Goal: Task Accomplishment & Management: Complete application form

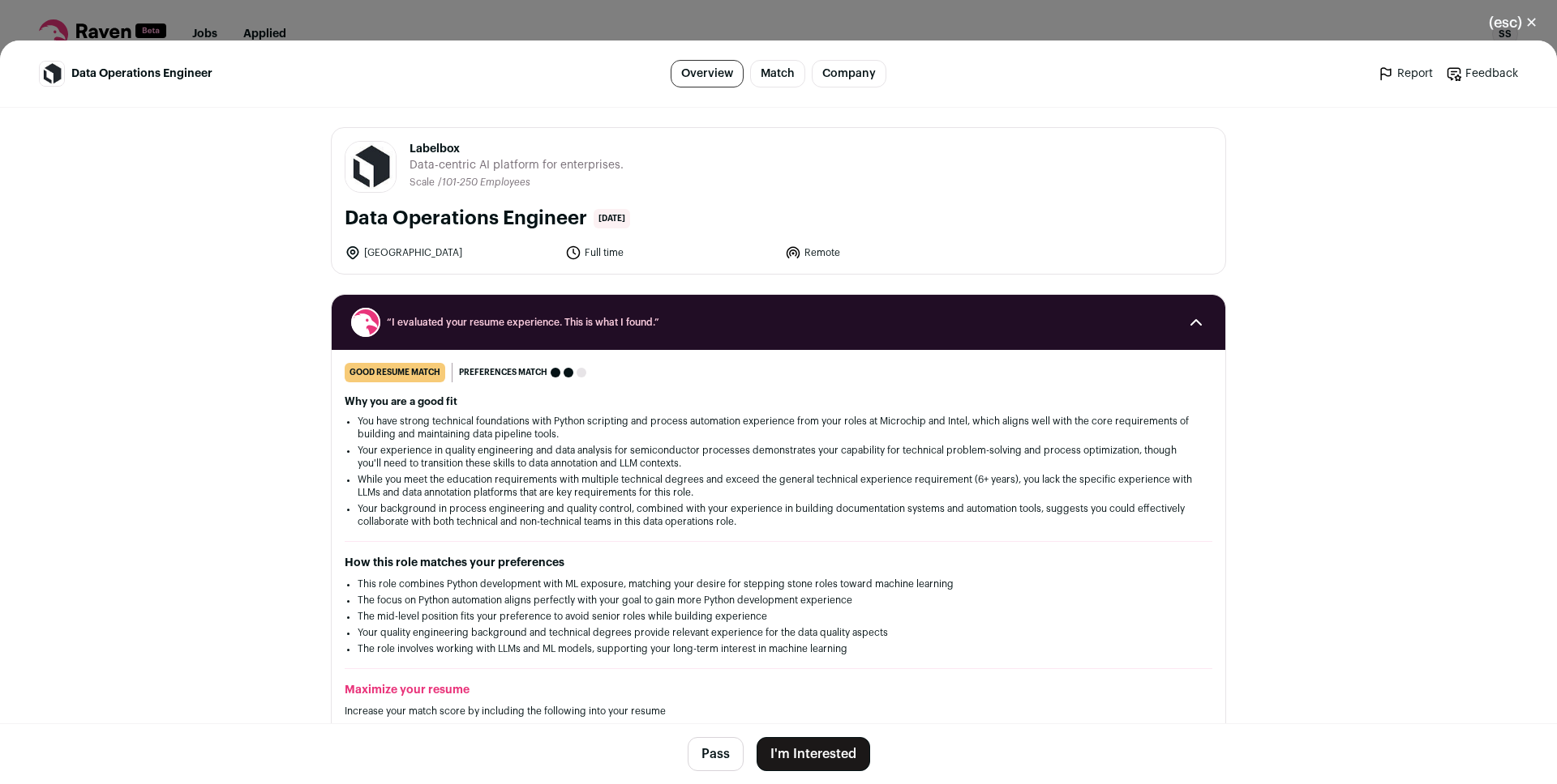
click at [812, 751] on button "I'm Interested" at bounding box center [813, 755] width 114 height 34
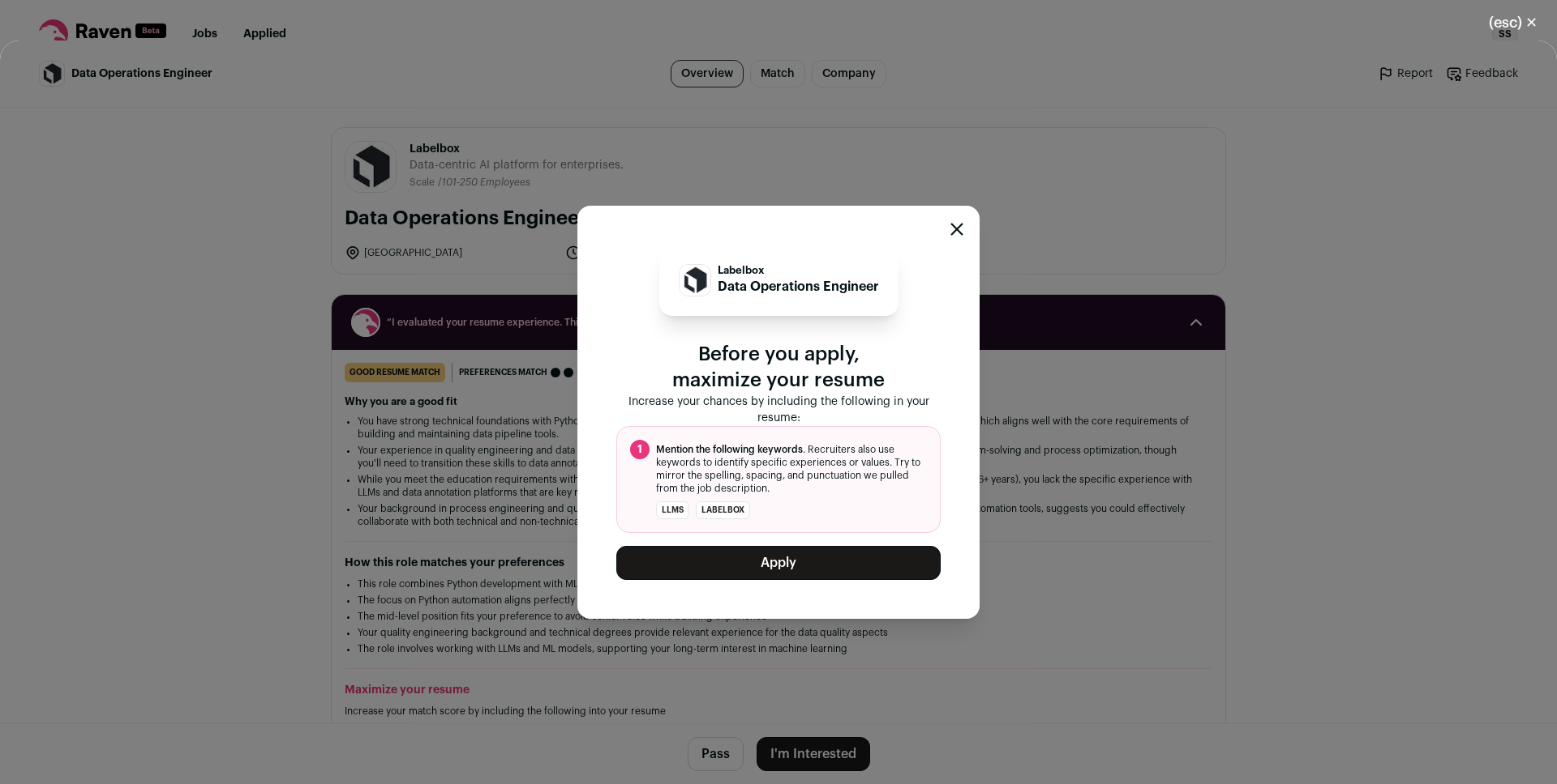
click at [713, 561] on button "Apply" at bounding box center [778, 563] width 324 height 34
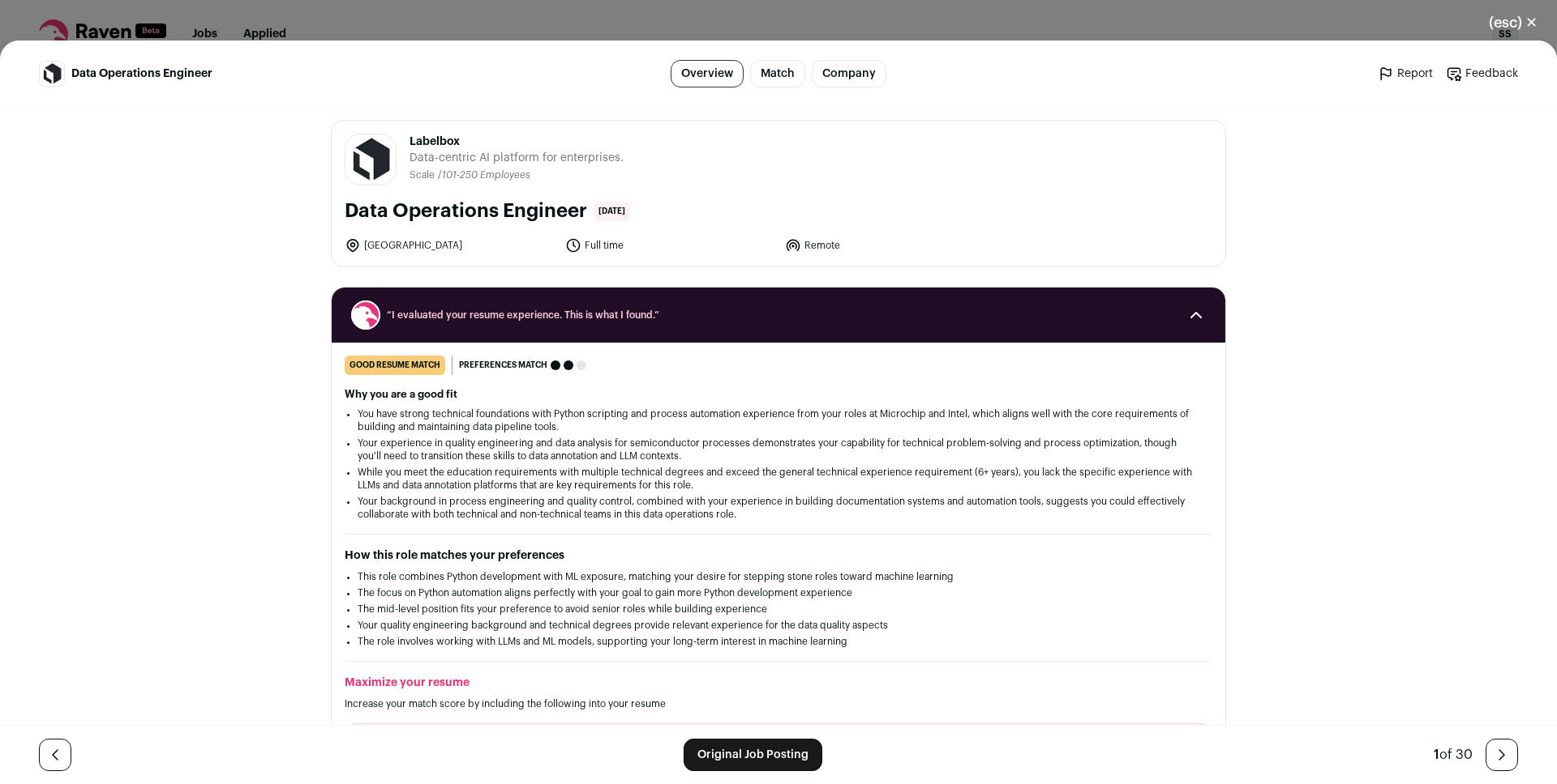
scroll to position [22, 0]
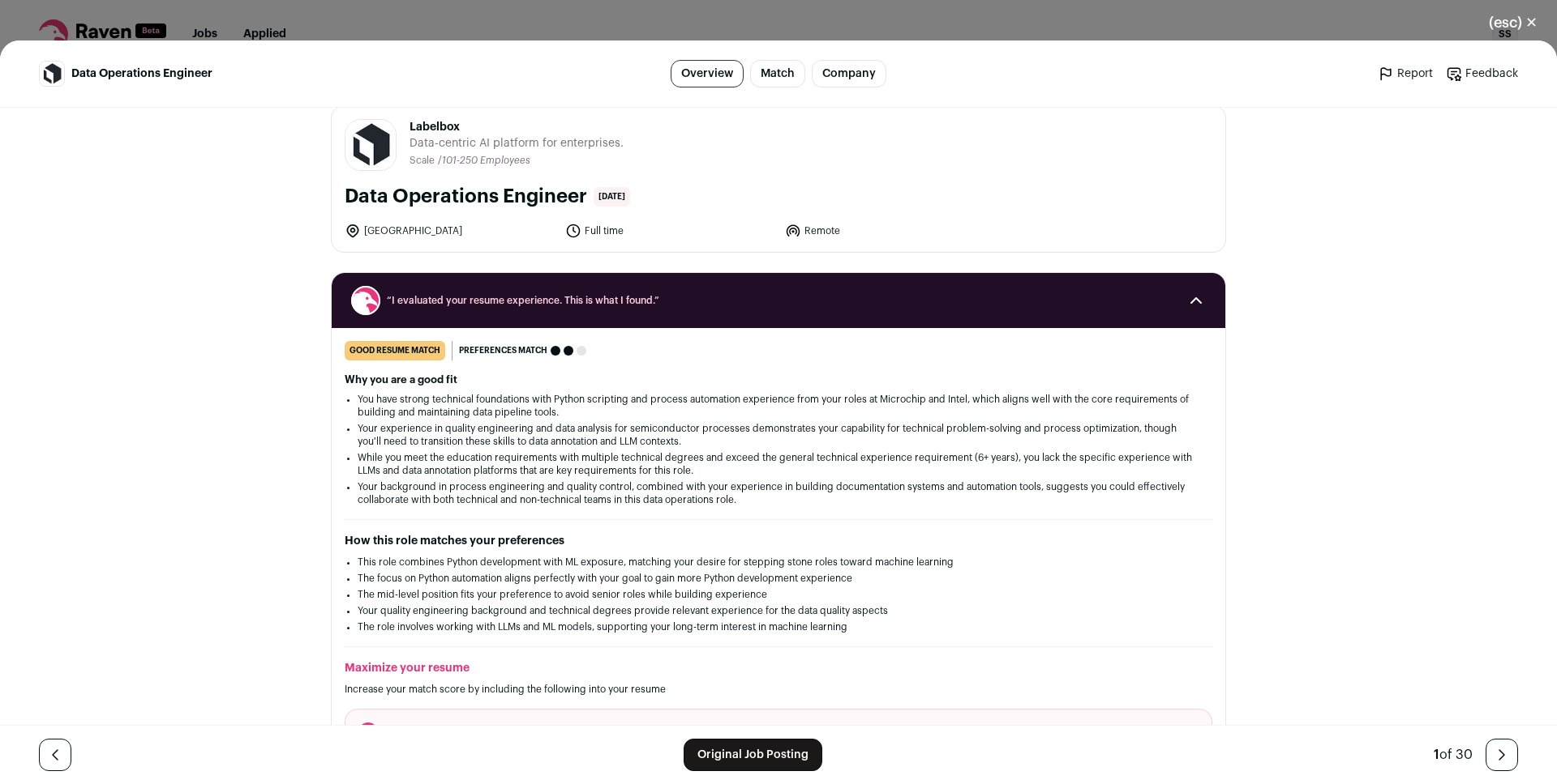
click at [516, 403] on li "You have strong technical foundations with Python scripting and process automat…" at bounding box center [778, 406] width 842 height 26
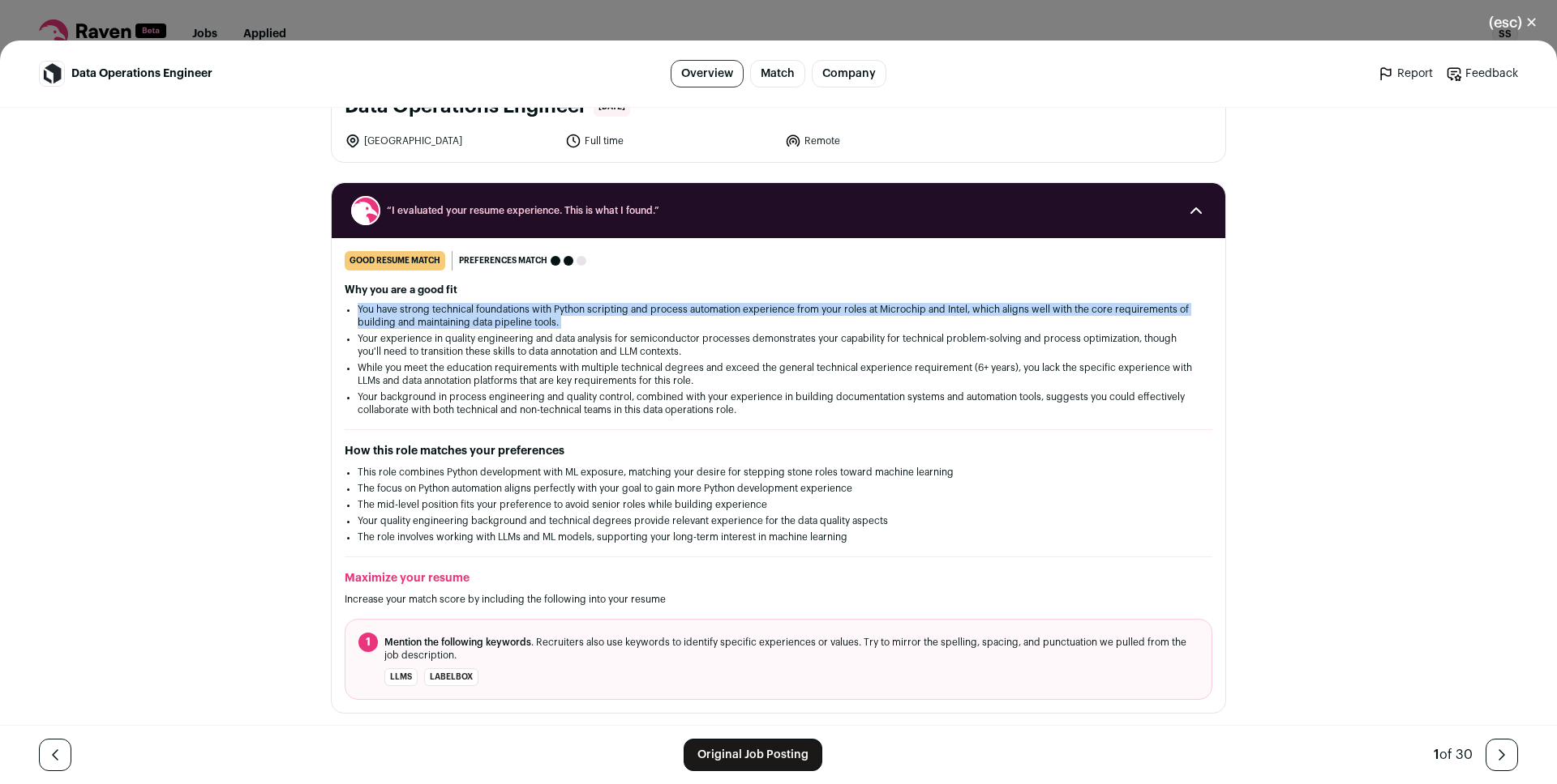
scroll to position [121, 0]
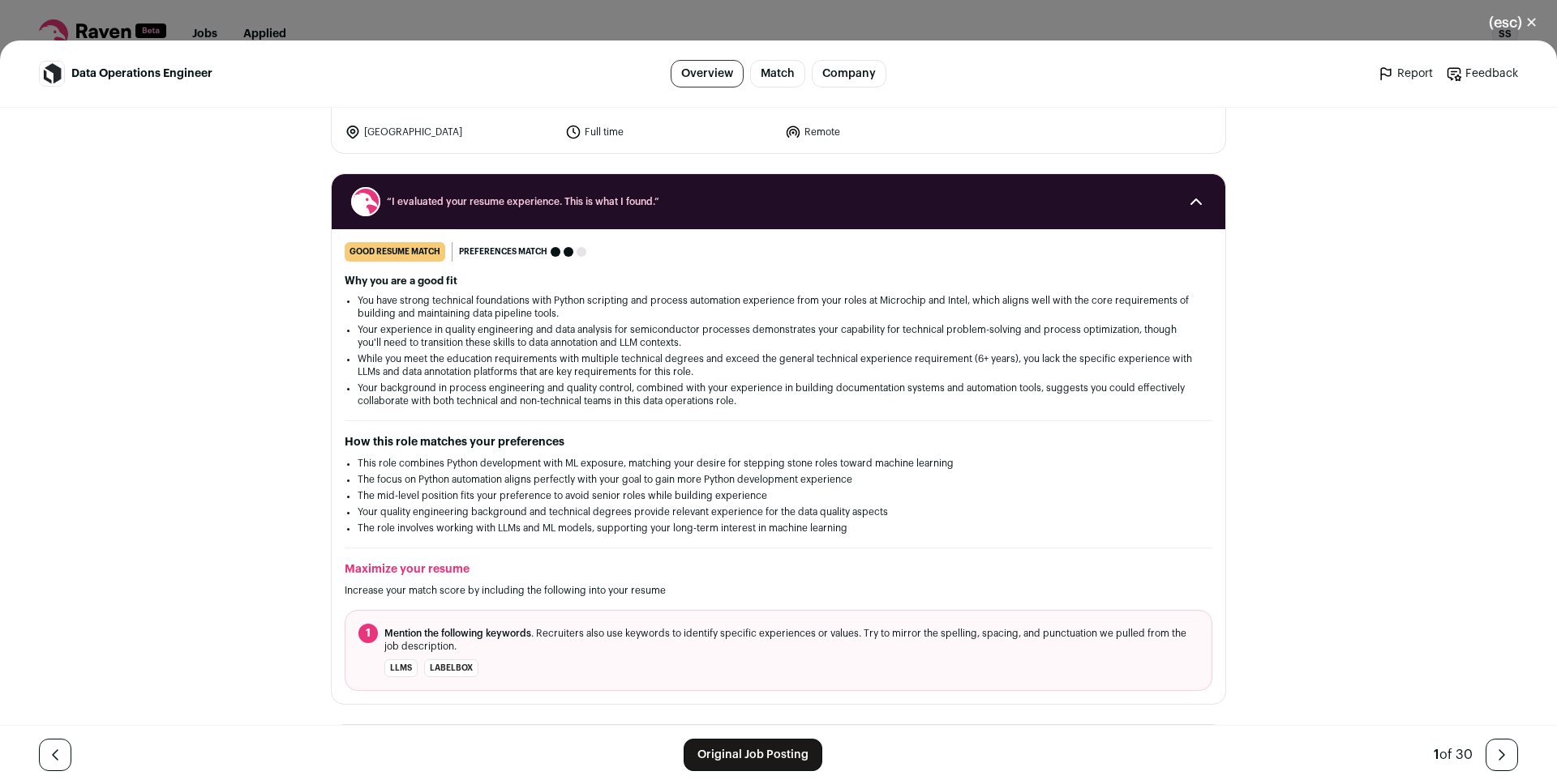
click at [481, 334] on li "Your experience in quality engineering and data analysis for semiconductor proc…" at bounding box center [778, 336] width 842 height 26
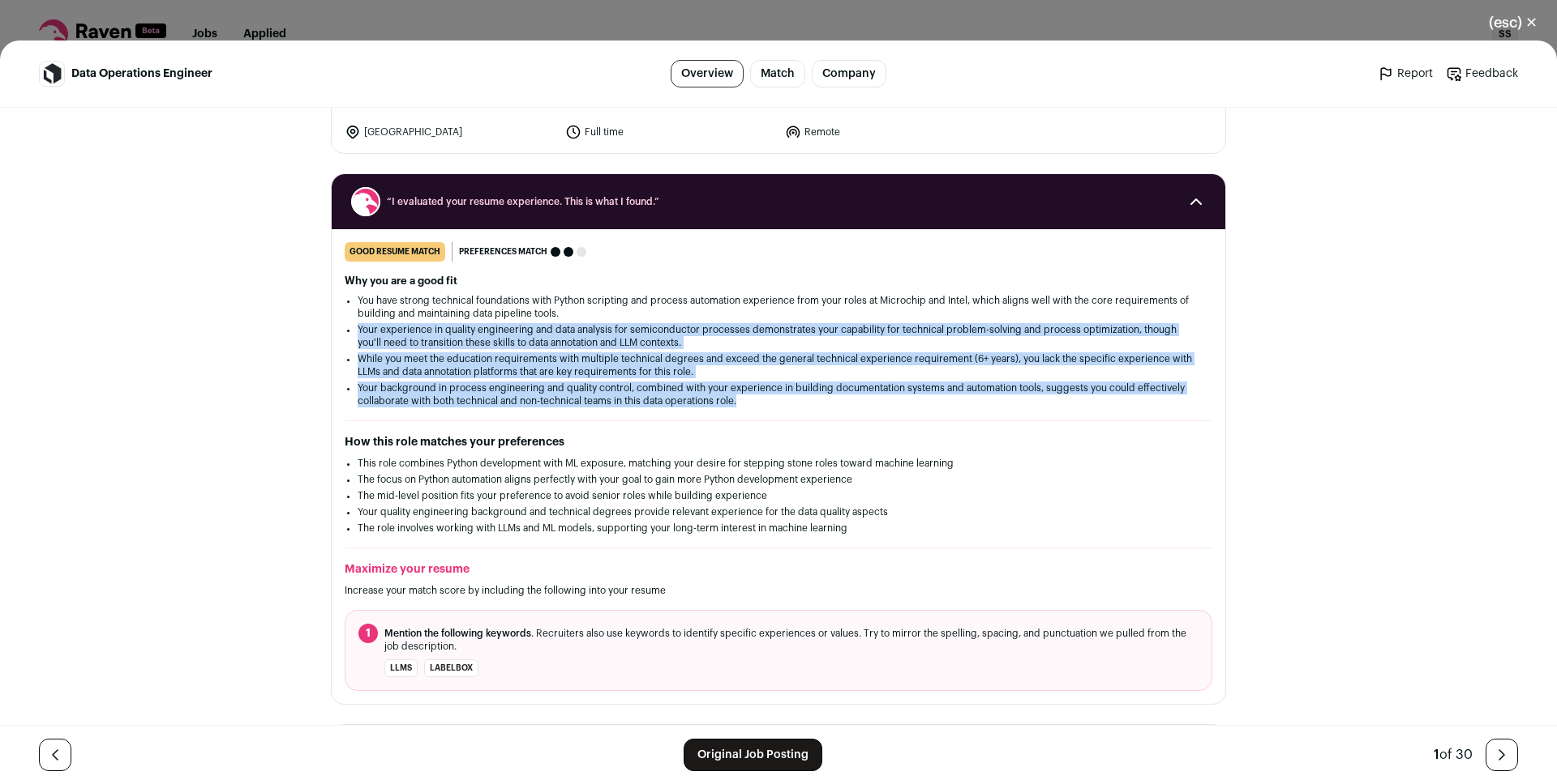
drag, startPoint x: 481, startPoint y: 334, endPoint x: 483, endPoint y: 402, distance: 68.0
click at [483, 402] on ul "You have strong technical foundations with Python scripting and process automat…" at bounding box center [778, 351] width 842 height 114
click at [483, 402] on li "Your background in process engineering and quality control, combined with your …" at bounding box center [778, 394] width 842 height 26
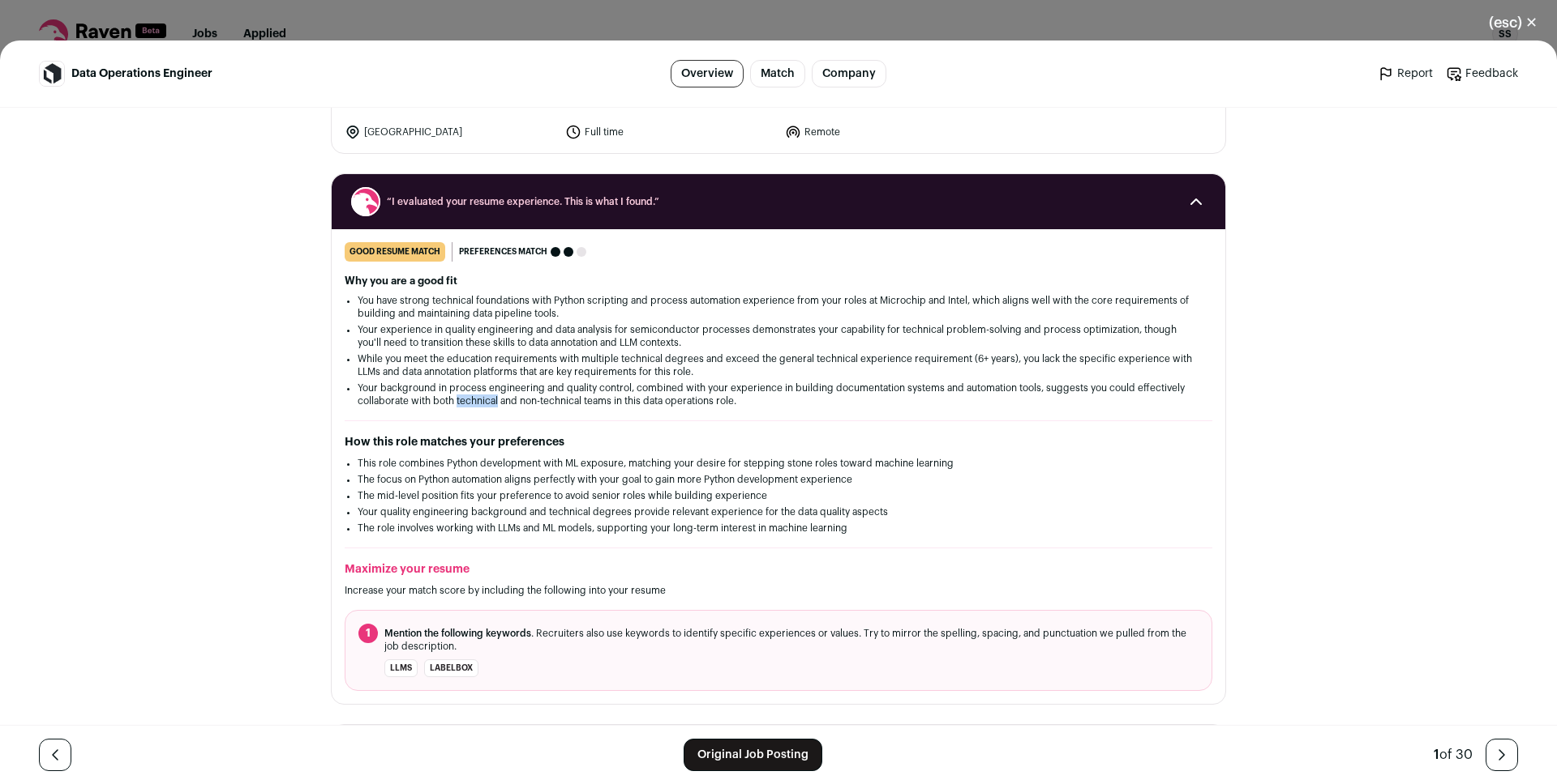
click at [483, 402] on li "Your background in process engineering and quality control, combined with your …" at bounding box center [778, 394] width 842 height 26
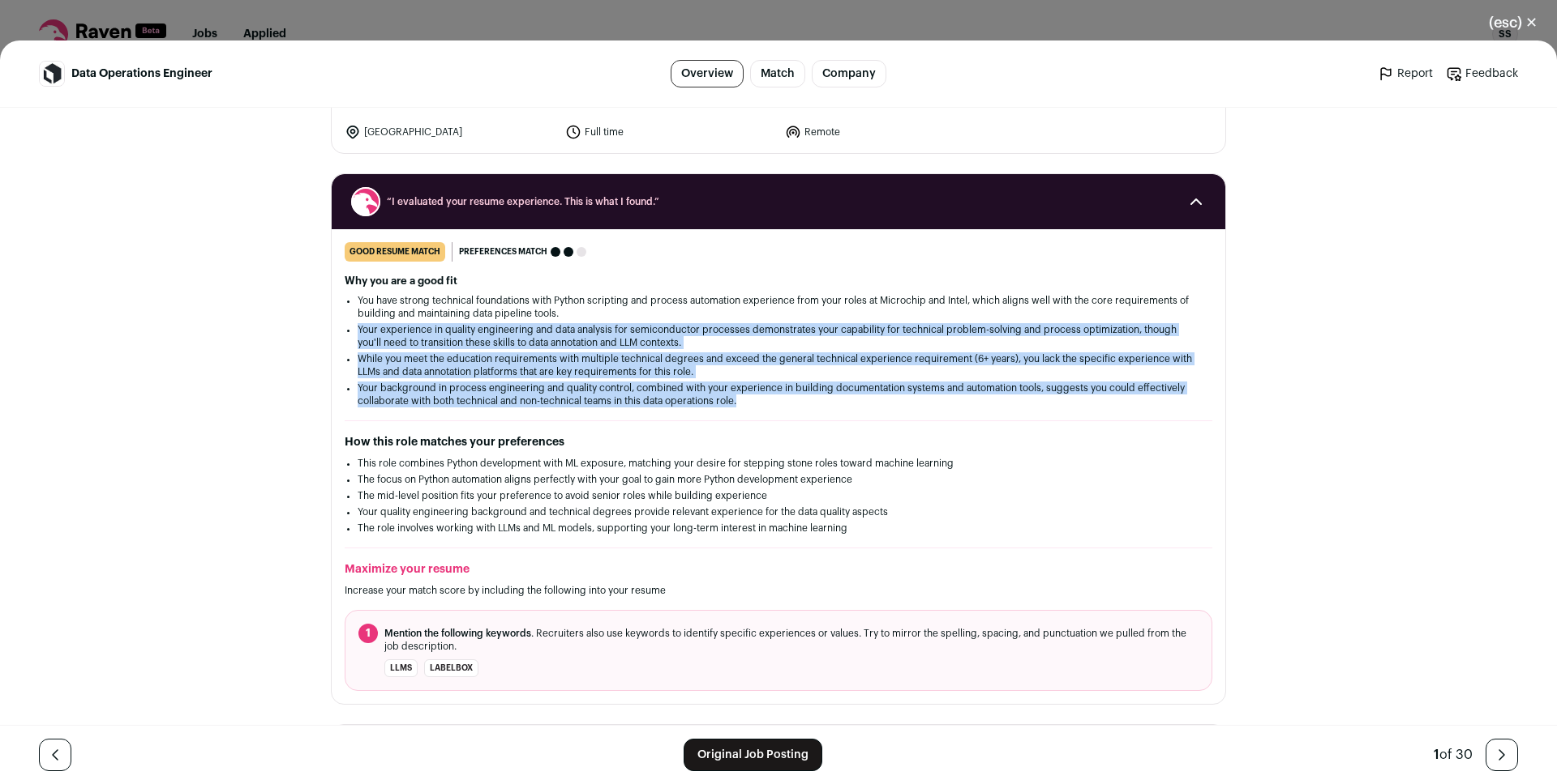
drag, startPoint x: 483, startPoint y: 402, endPoint x: 464, endPoint y: 322, distance: 82.2
click at [464, 322] on ul "You have strong technical foundations with Python scripting and process automat…" at bounding box center [778, 351] width 842 height 114
click at [464, 323] on li "Your experience in quality engineering and data analysis for semiconductor proc…" at bounding box center [778, 336] width 842 height 26
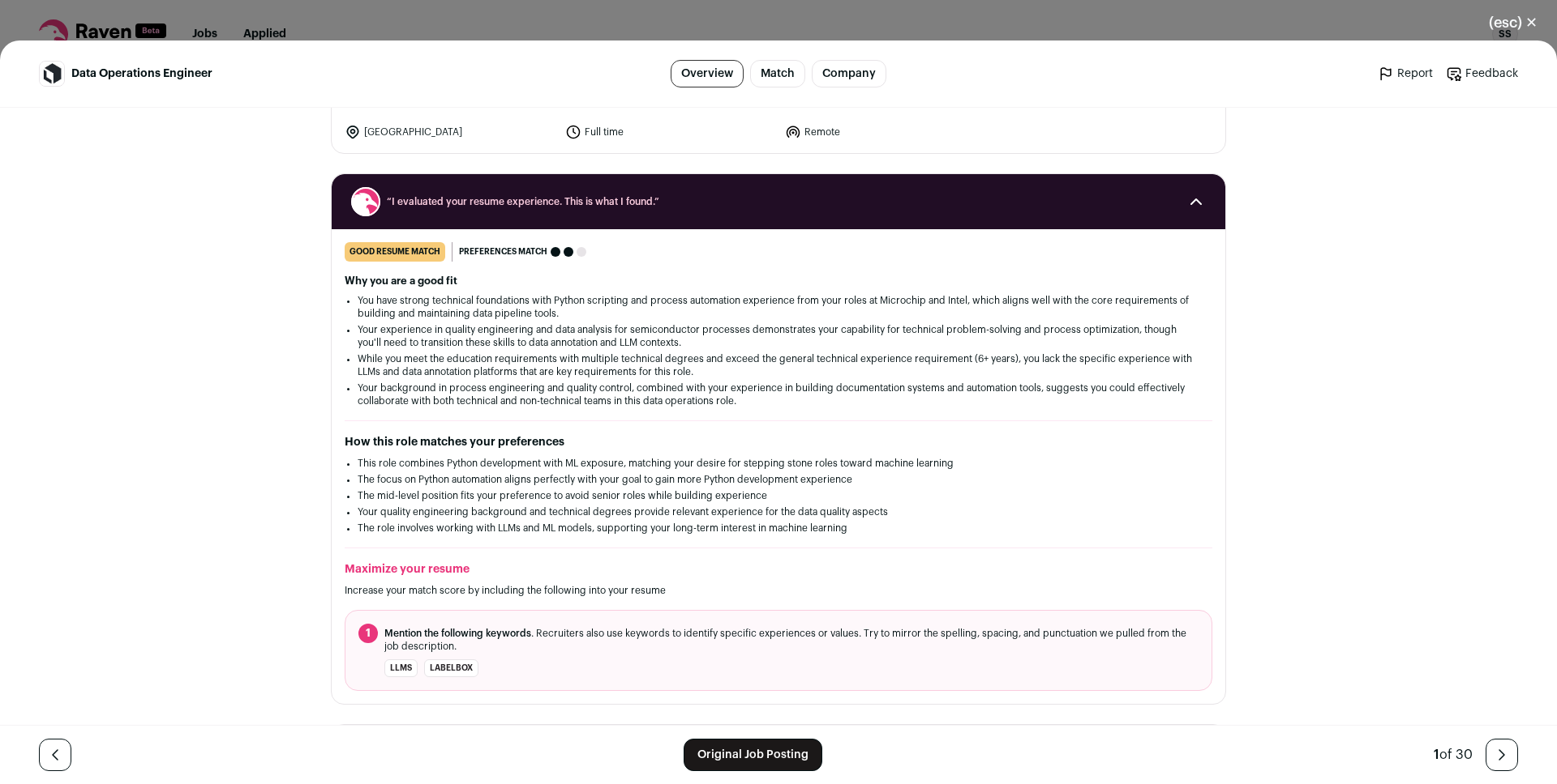
click at [459, 313] on li "You have strong technical foundations with Python scripting and process automat…" at bounding box center [778, 307] width 842 height 26
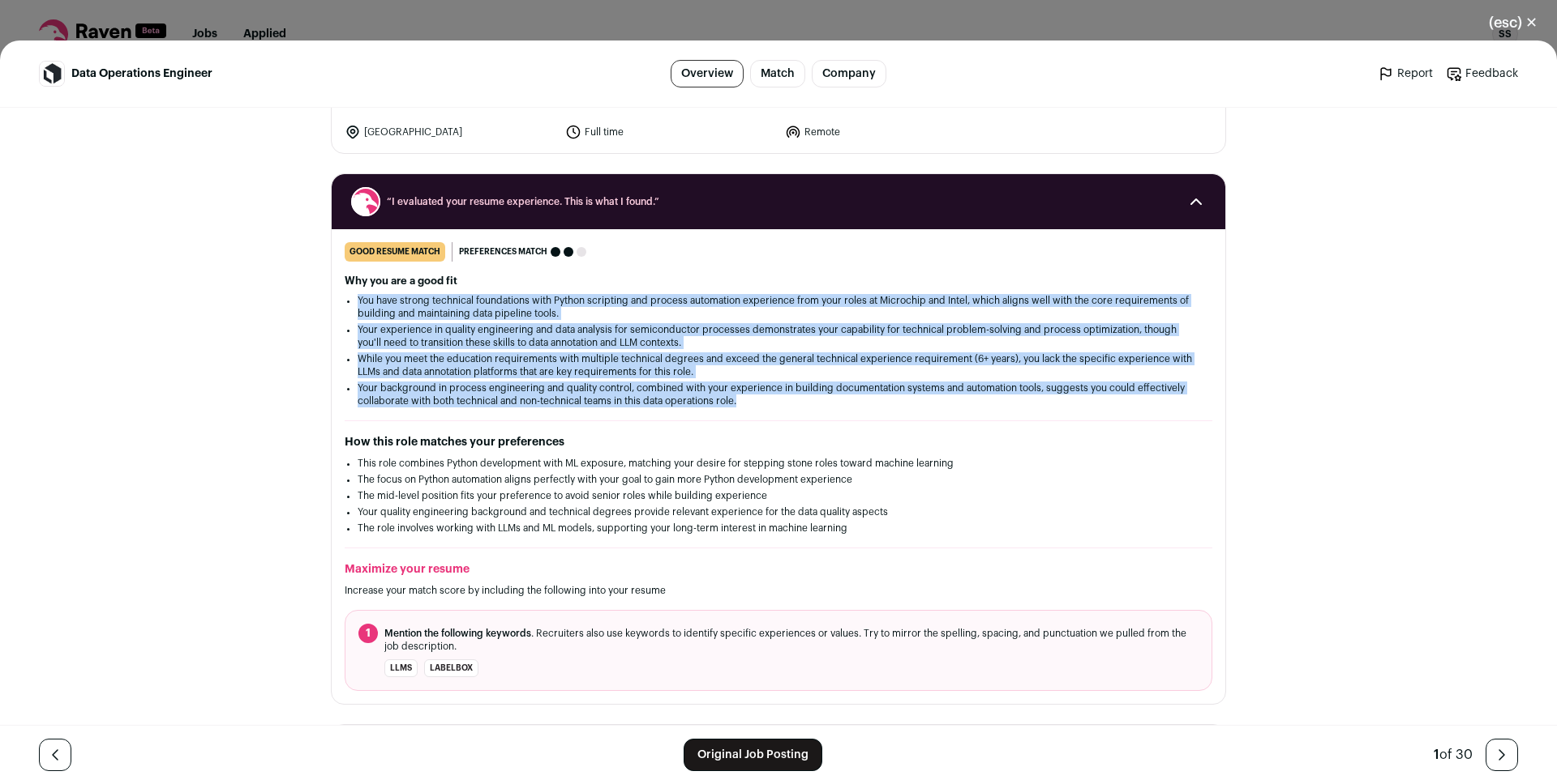
drag, startPoint x: 459, startPoint y: 313, endPoint x: 476, endPoint y: 392, distance: 80.8
click at [476, 392] on ul "You have strong technical foundations with Python scripting and process automat…" at bounding box center [778, 351] width 842 height 114
click at [476, 392] on li "Your background in process engineering and quality control, combined with your …" at bounding box center [778, 394] width 842 height 26
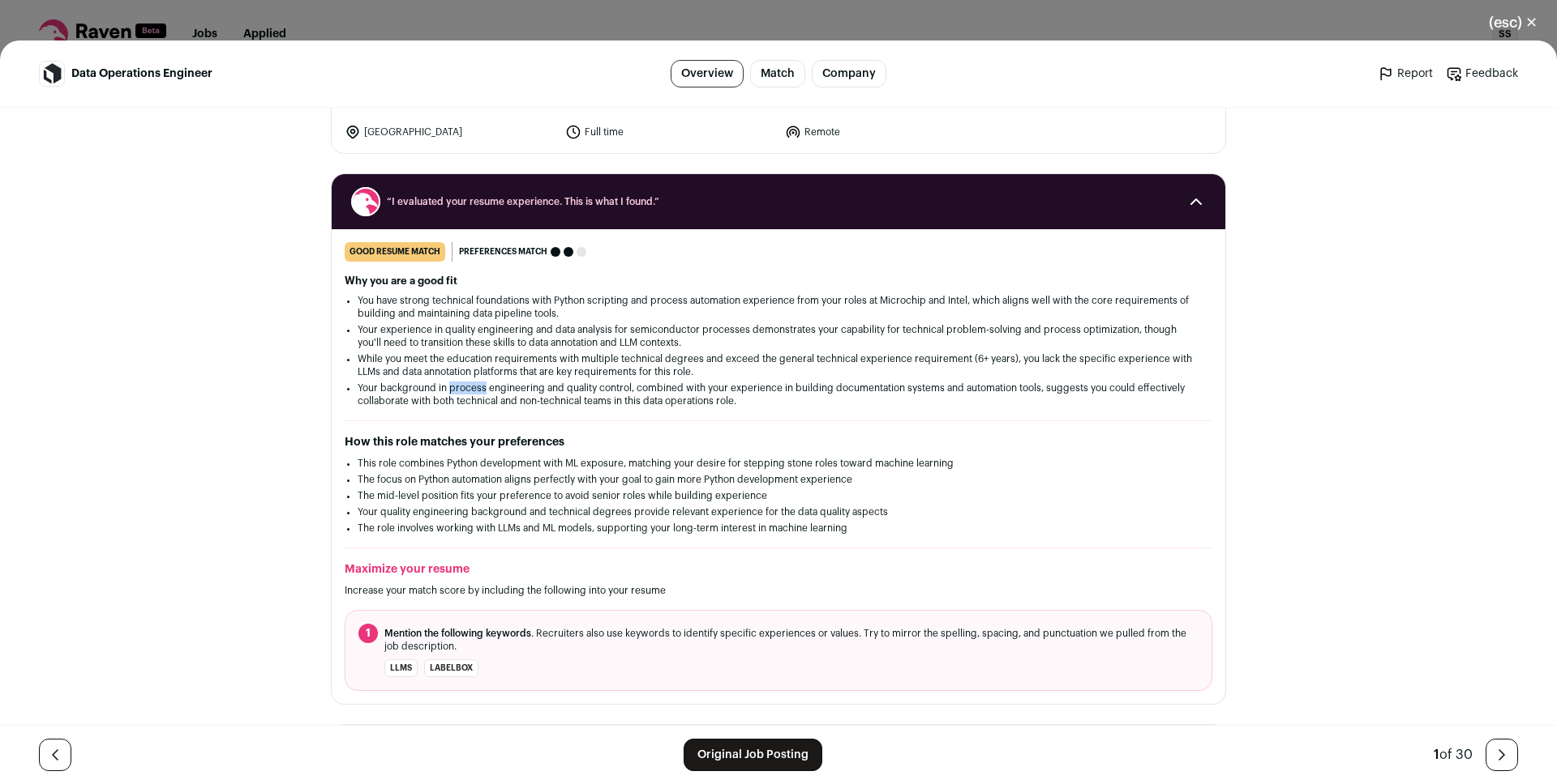
click at [476, 392] on li "Your background in process engineering and quality control, combined with your …" at bounding box center [778, 394] width 842 height 26
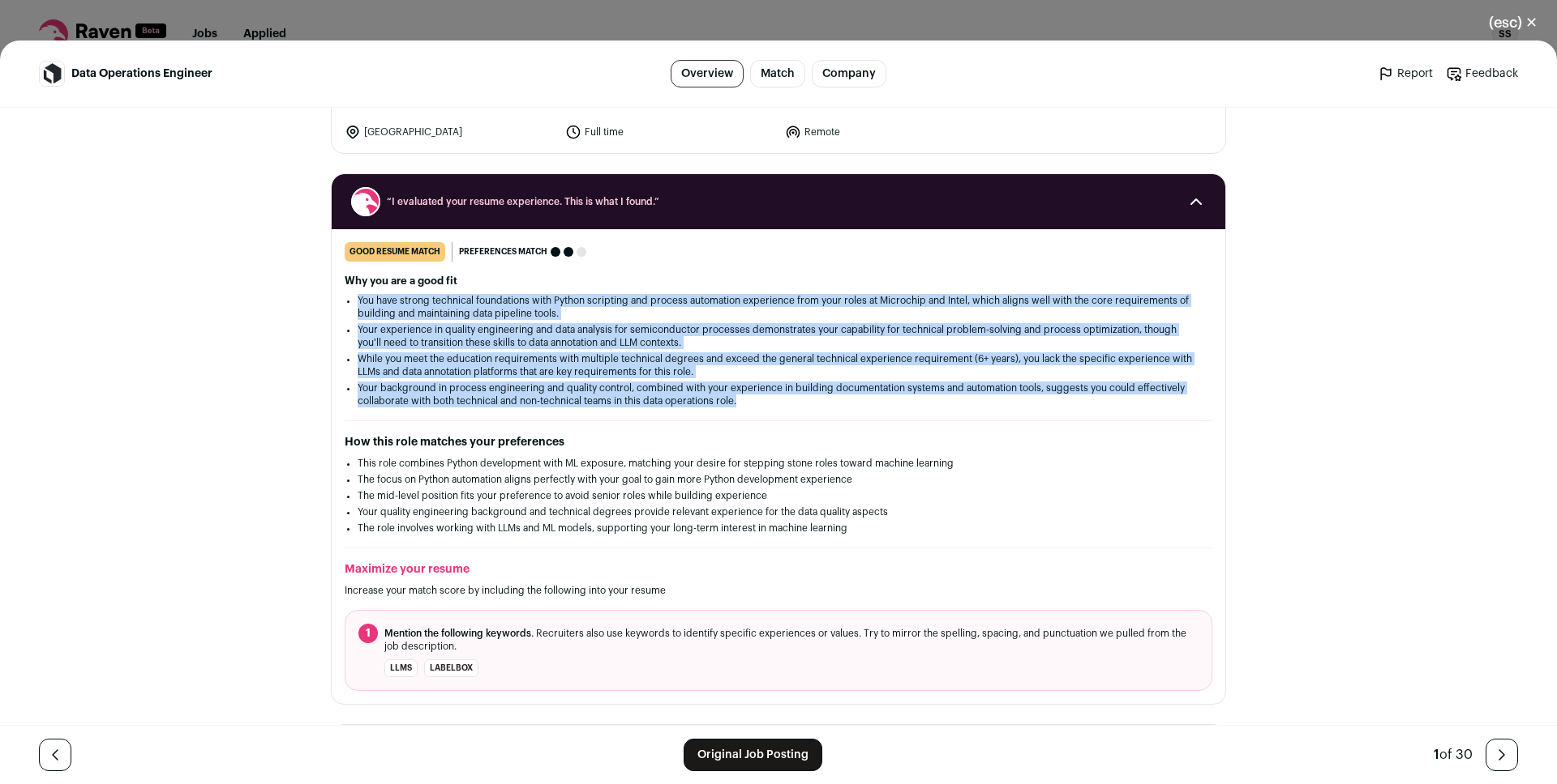
drag, startPoint x: 476, startPoint y: 392, endPoint x: 464, endPoint y: 295, distance: 97.7
click at [464, 295] on ul "You have strong technical foundations with Python scripting and process automat…" at bounding box center [778, 351] width 842 height 114
click at [464, 310] on li "You have strong technical foundations with Python scripting and process automat…" at bounding box center [778, 307] width 842 height 26
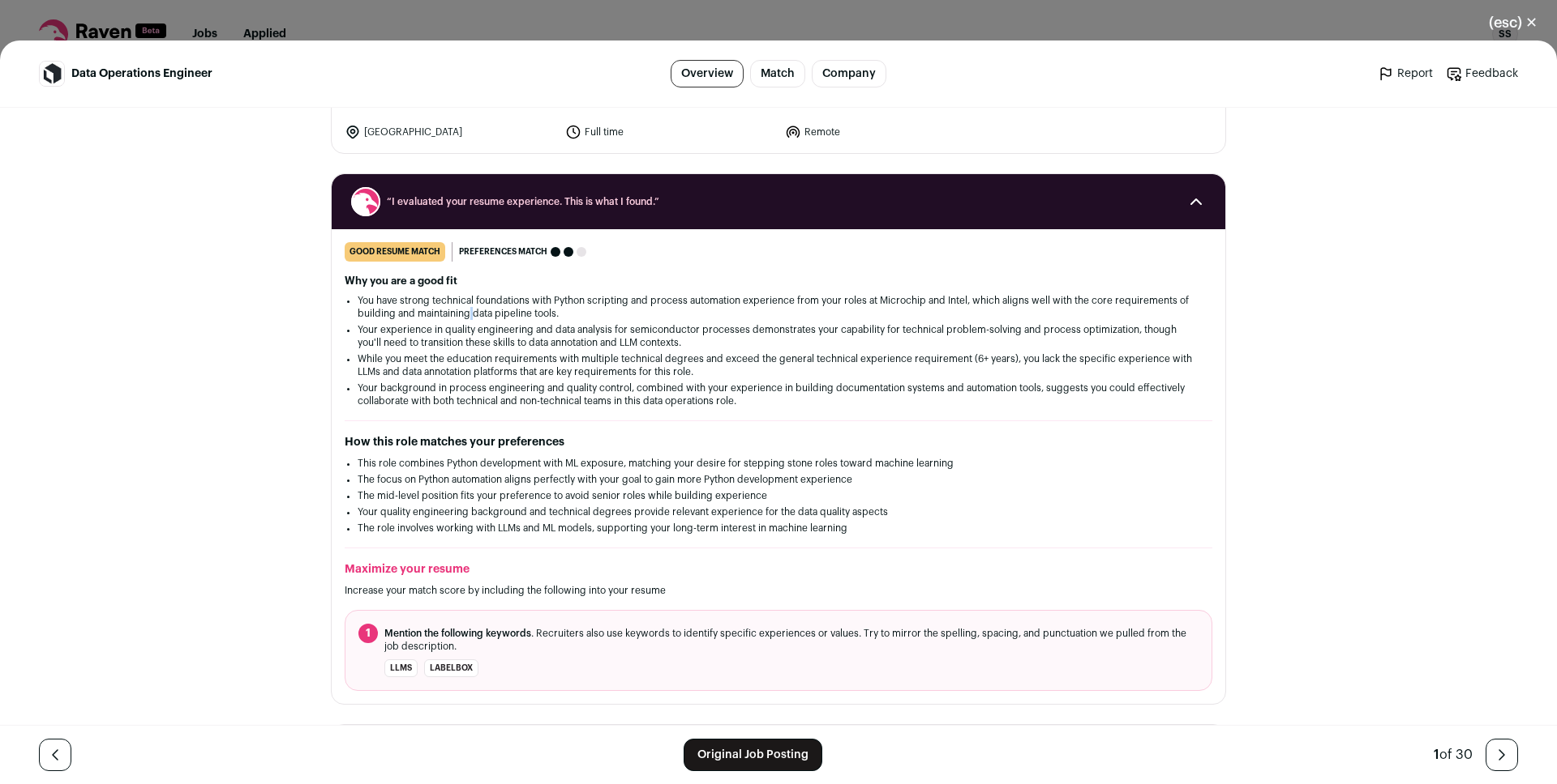
click at [464, 310] on li "You have strong technical foundations with Python scripting and process automat…" at bounding box center [778, 307] width 842 height 26
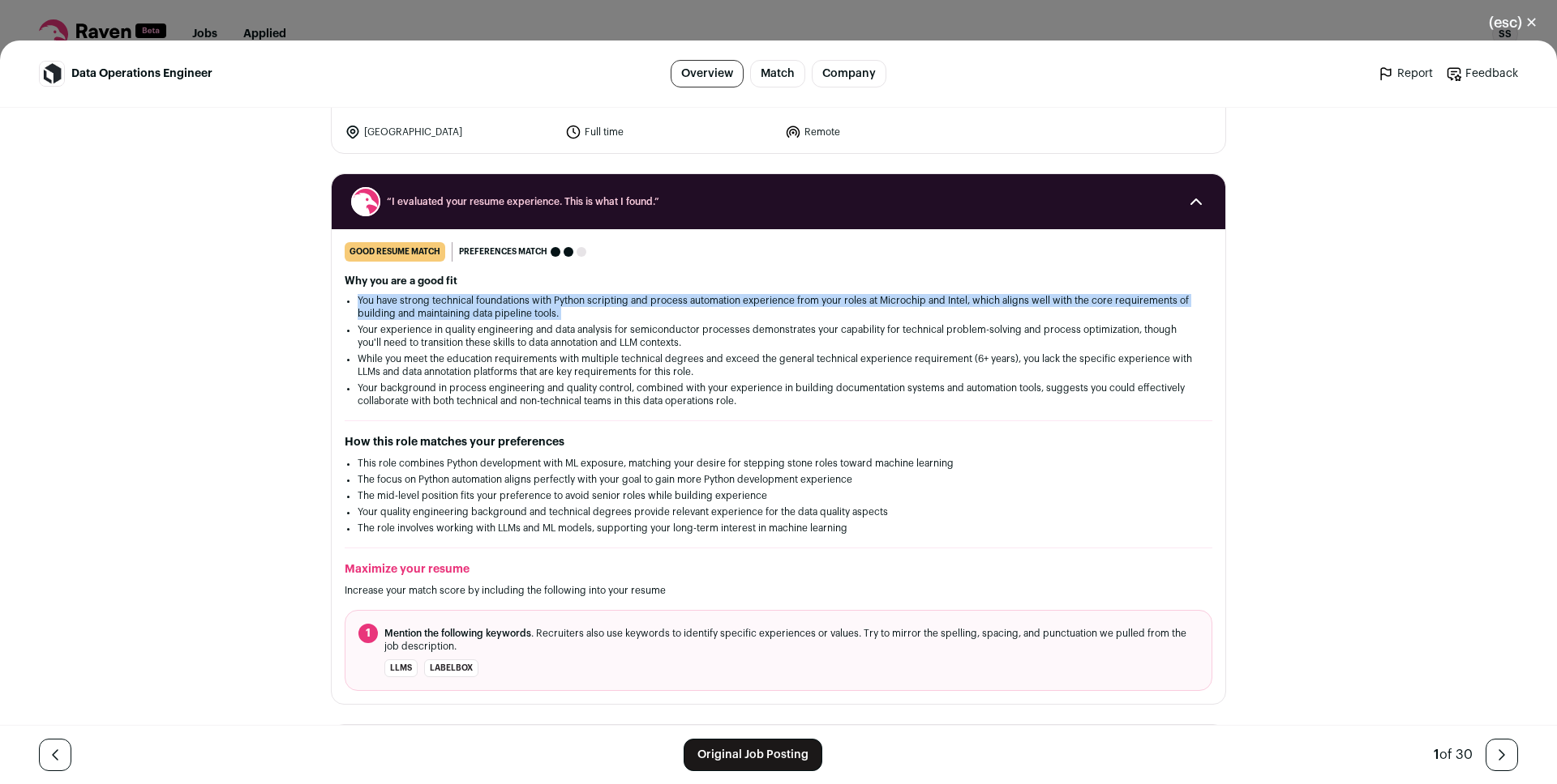
click at [464, 310] on li "You have strong technical foundations with Python scripting and process automat…" at bounding box center [778, 307] width 842 height 26
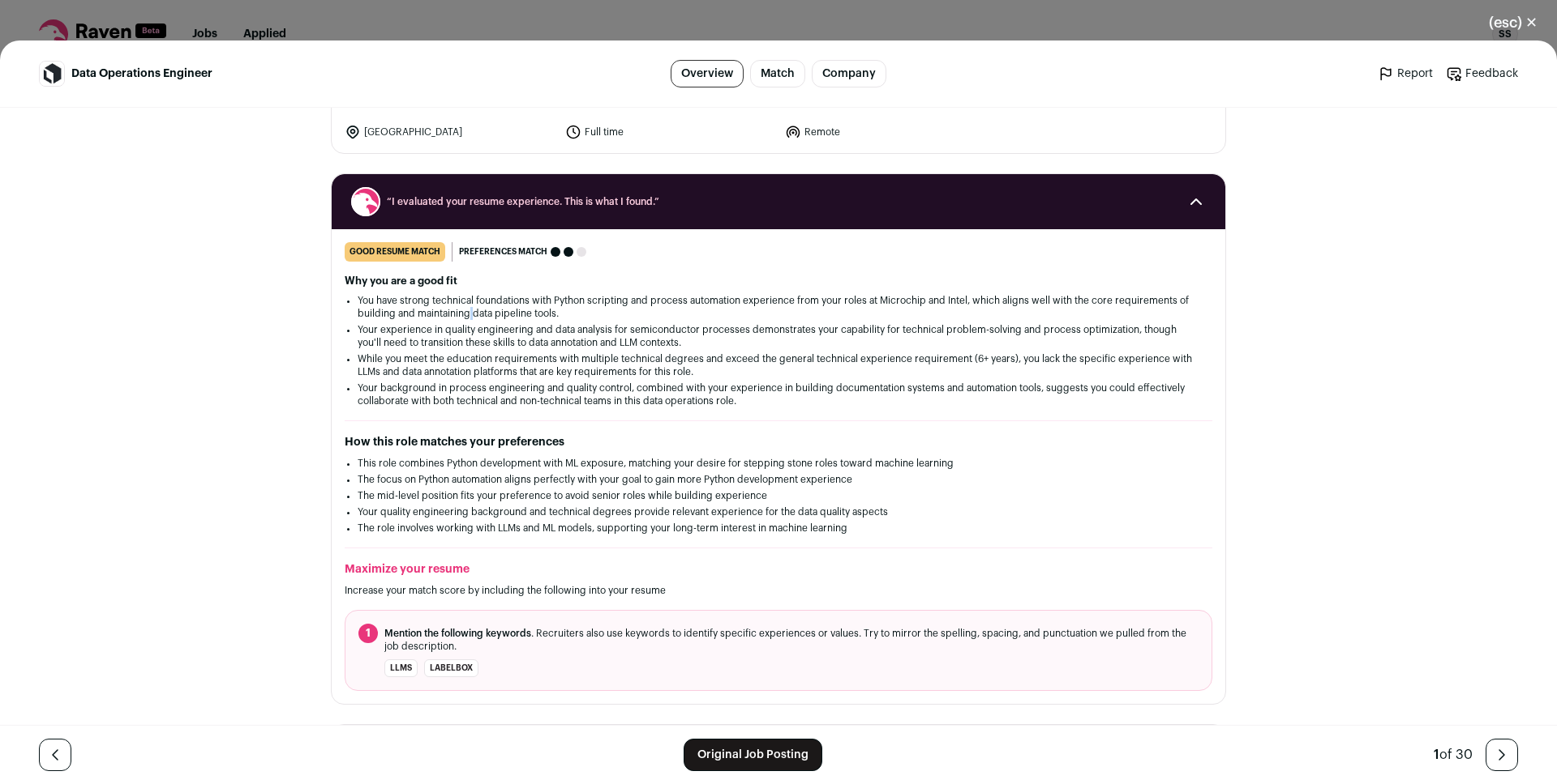
click at [464, 310] on li "You have strong technical foundations with Python scripting and process automat…" at bounding box center [778, 307] width 842 height 26
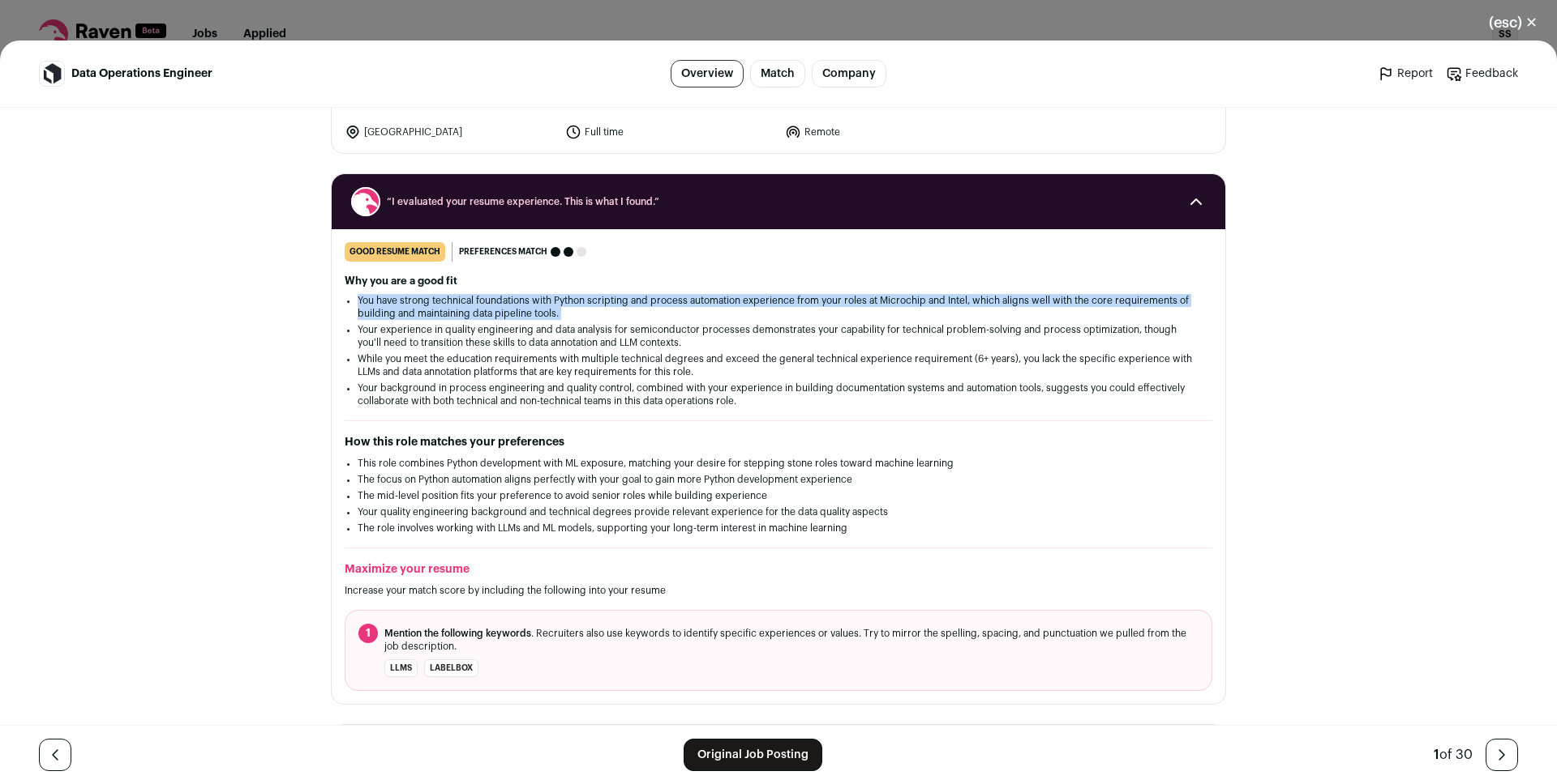
click at [464, 310] on li "You have strong technical foundations with Python scripting and process automat…" at bounding box center [778, 307] width 842 height 26
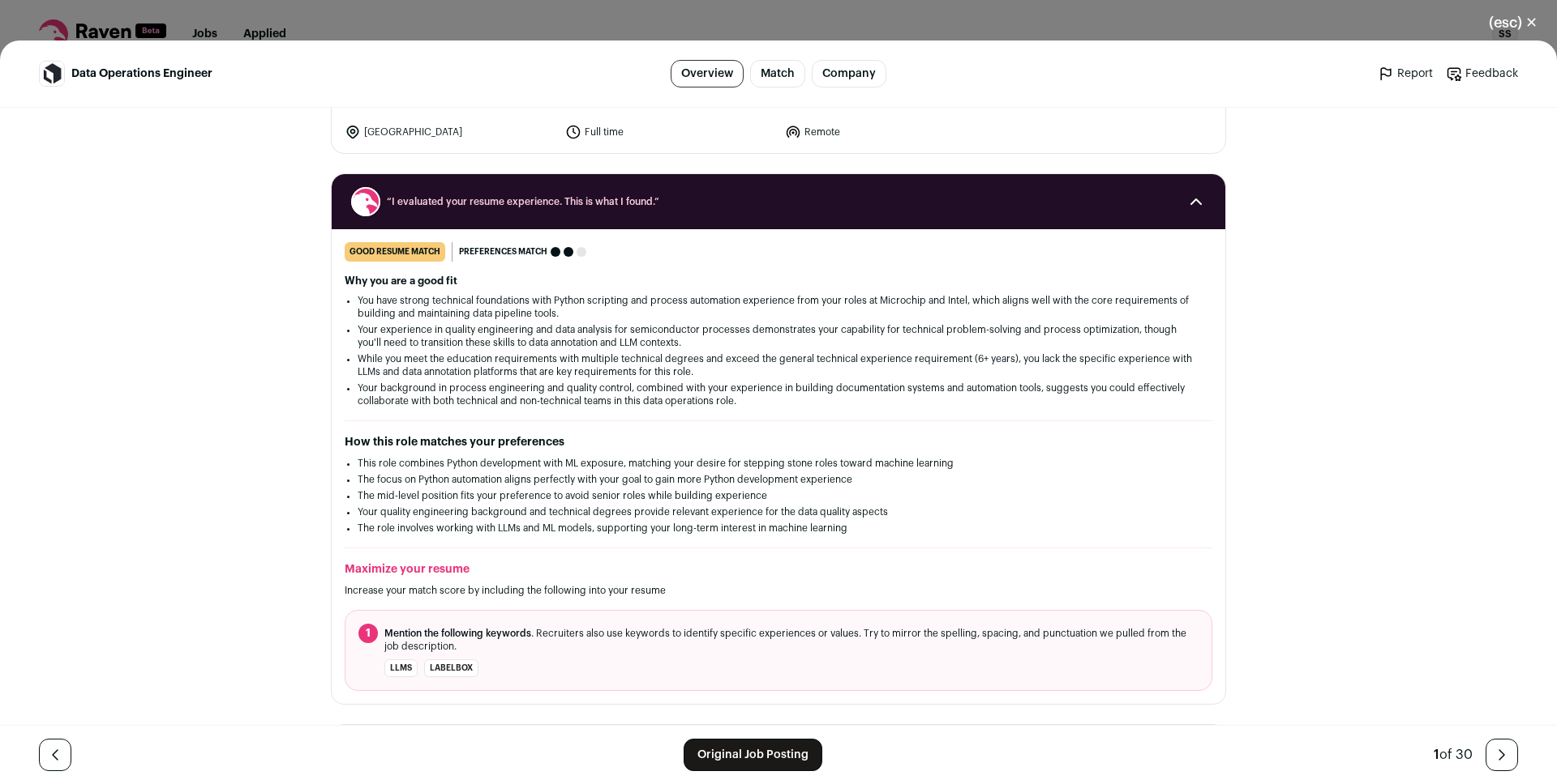
click at [168, 431] on div "Data Operations Engineer Overview Match Company Report Feedback Report Feedback…" at bounding box center [778, 412] width 1557 height 744
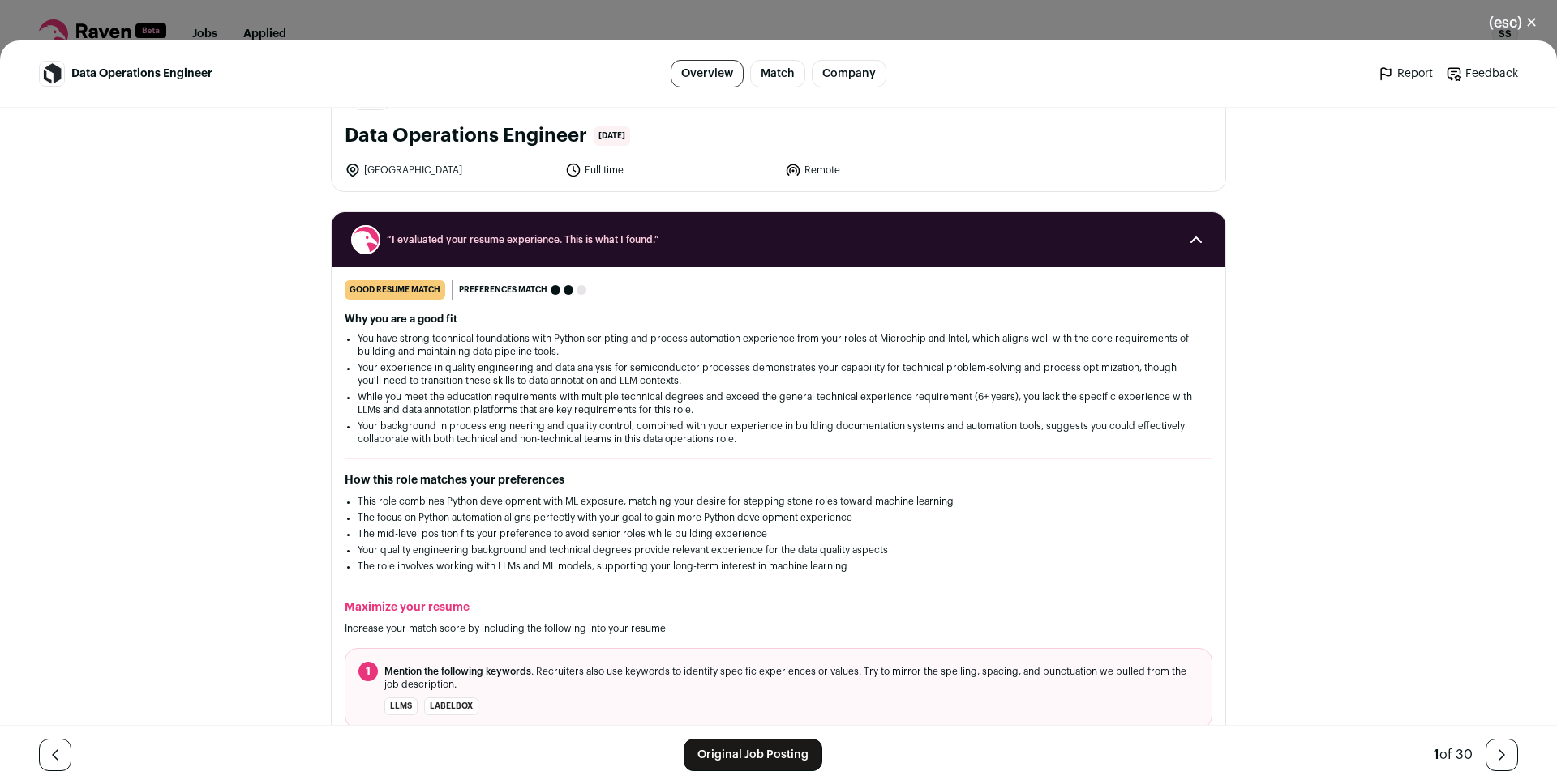
scroll to position [0, 0]
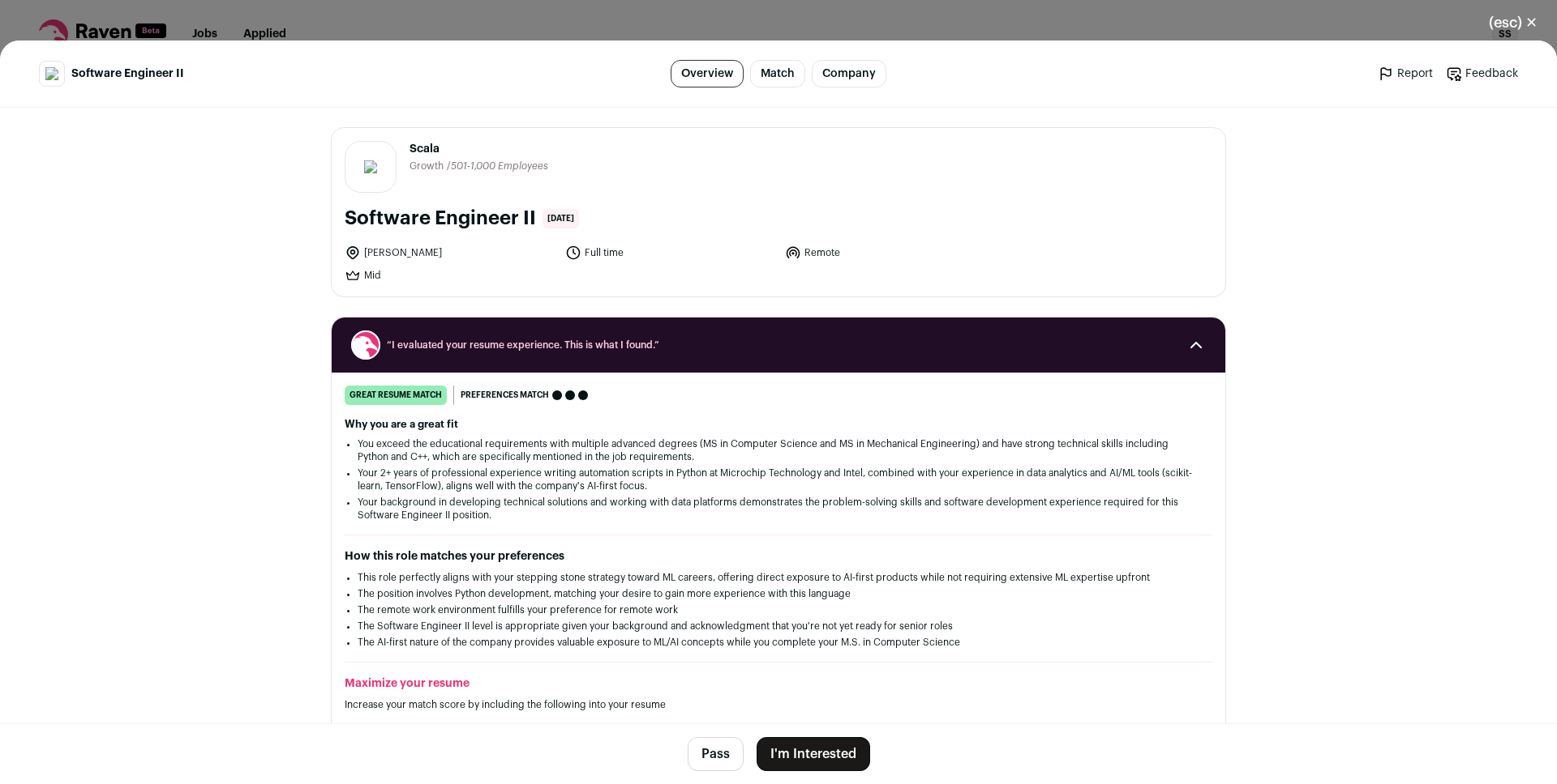
click at [431, 445] on li "You exceed the educational requirements with multiple advanced degrees (MS in C…" at bounding box center [778, 451] width 842 height 26
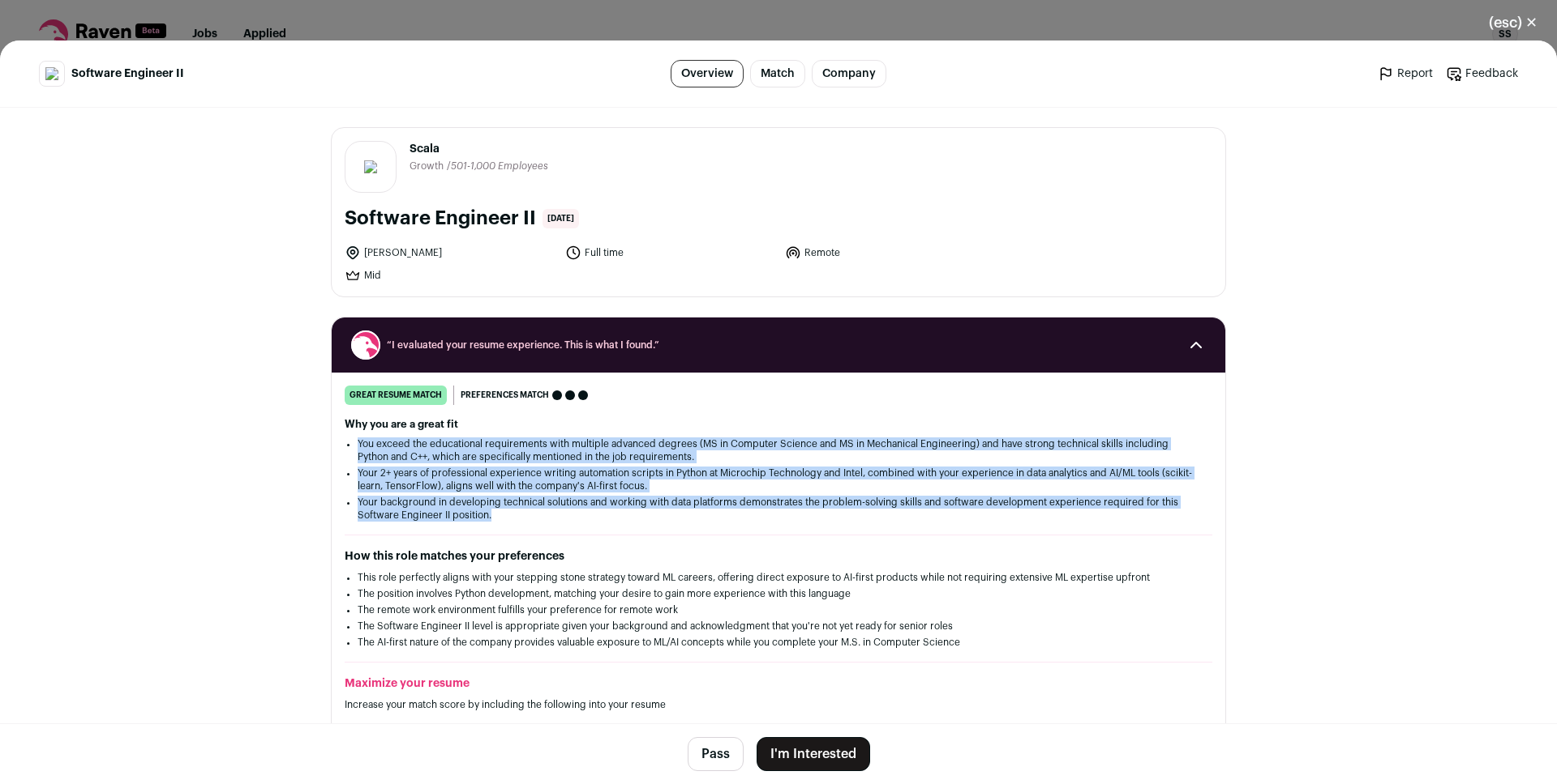
drag, startPoint x: 431, startPoint y: 445, endPoint x: 439, endPoint y: 498, distance: 53.6
click at [439, 498] on ul "You exceed the educational requirements with multiple advanced degrees (MS in C…" at bounding box center [778, 480] width 842 height 85
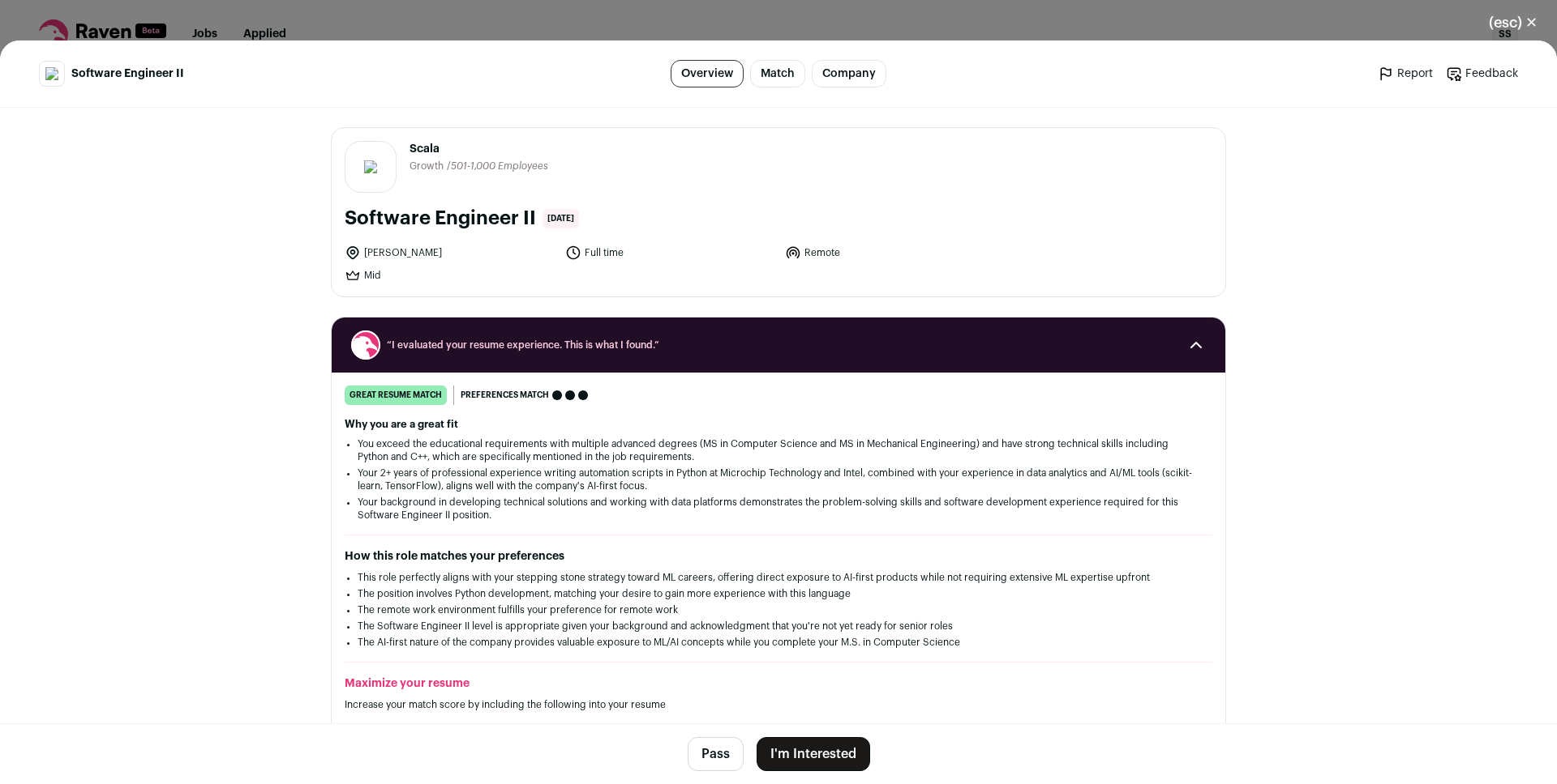
click at [439, 498] on li "Your background in developing technical solutions and working with data platfor…" at bounding box center [778, 509] width 842 height 26
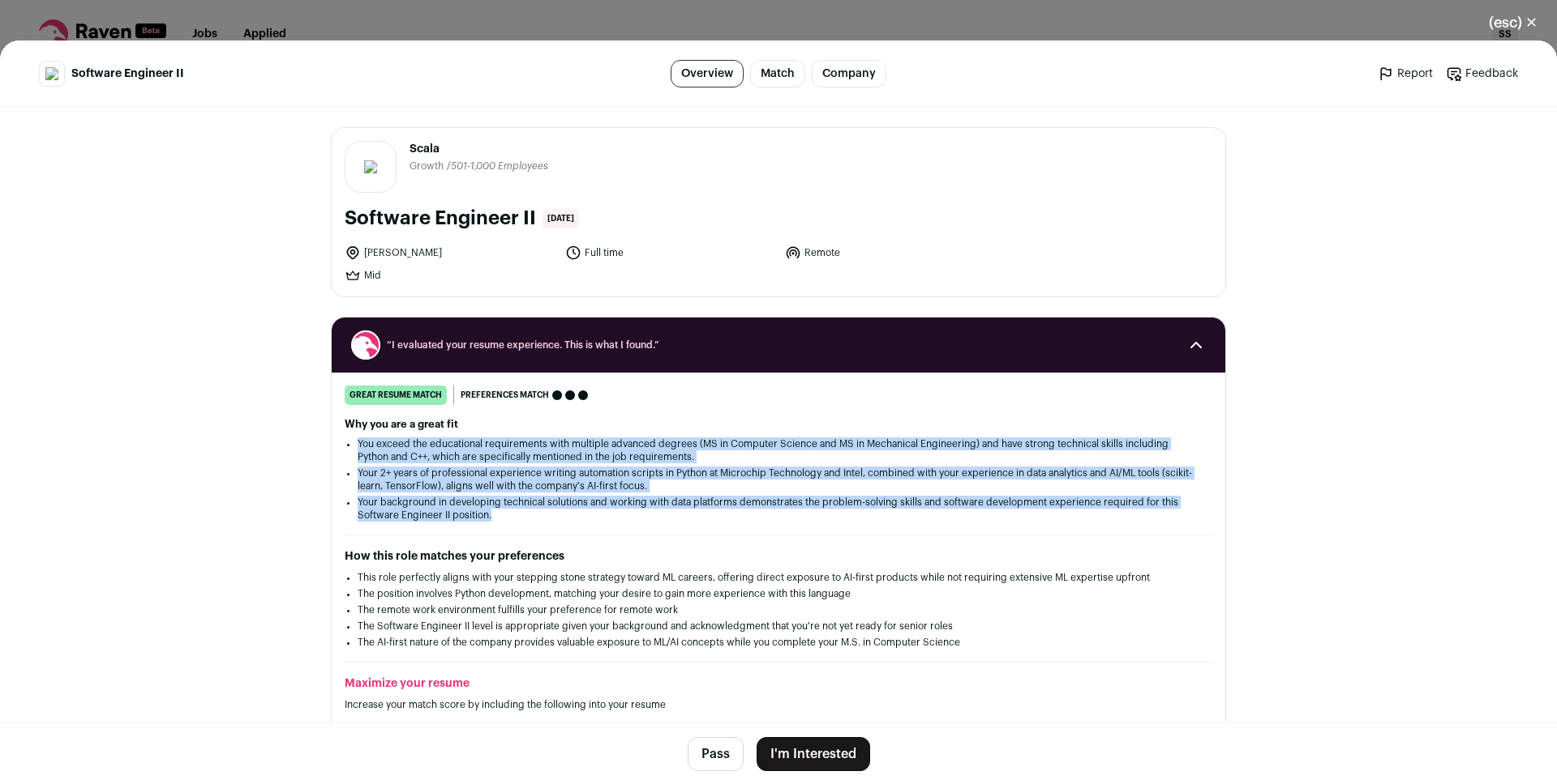
drag, startPoint x: 439, startPoint y: 498, endPoint x: 426, endPoint y: 455, distance: 44.9
click at [426, 455] on ul "You exceed the educational requirements with multiple advanced degrees (MS in C…" at bounding box center [778, 480] width 842 height 85
click at [426, 455] on li "You exceed the educational requirements with multiple advanced degrees (MS in C…" at bounding box center [778, 451] width 842 height 26
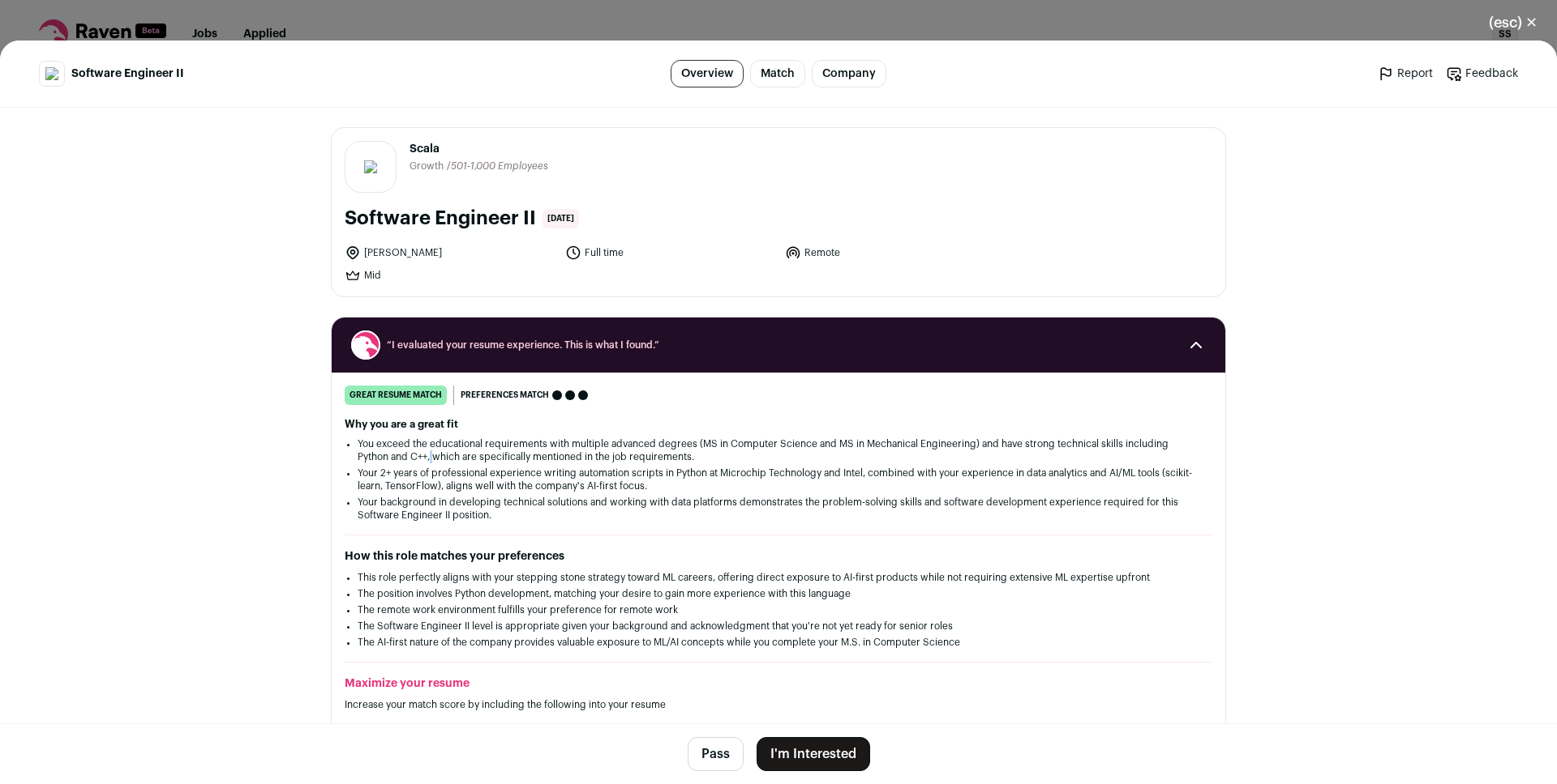
click at [426, 455] on li "You exceed the educational requirements with multiple advanced degrees (MS in C…" at bounding box center [778, 451] width 842 height 26
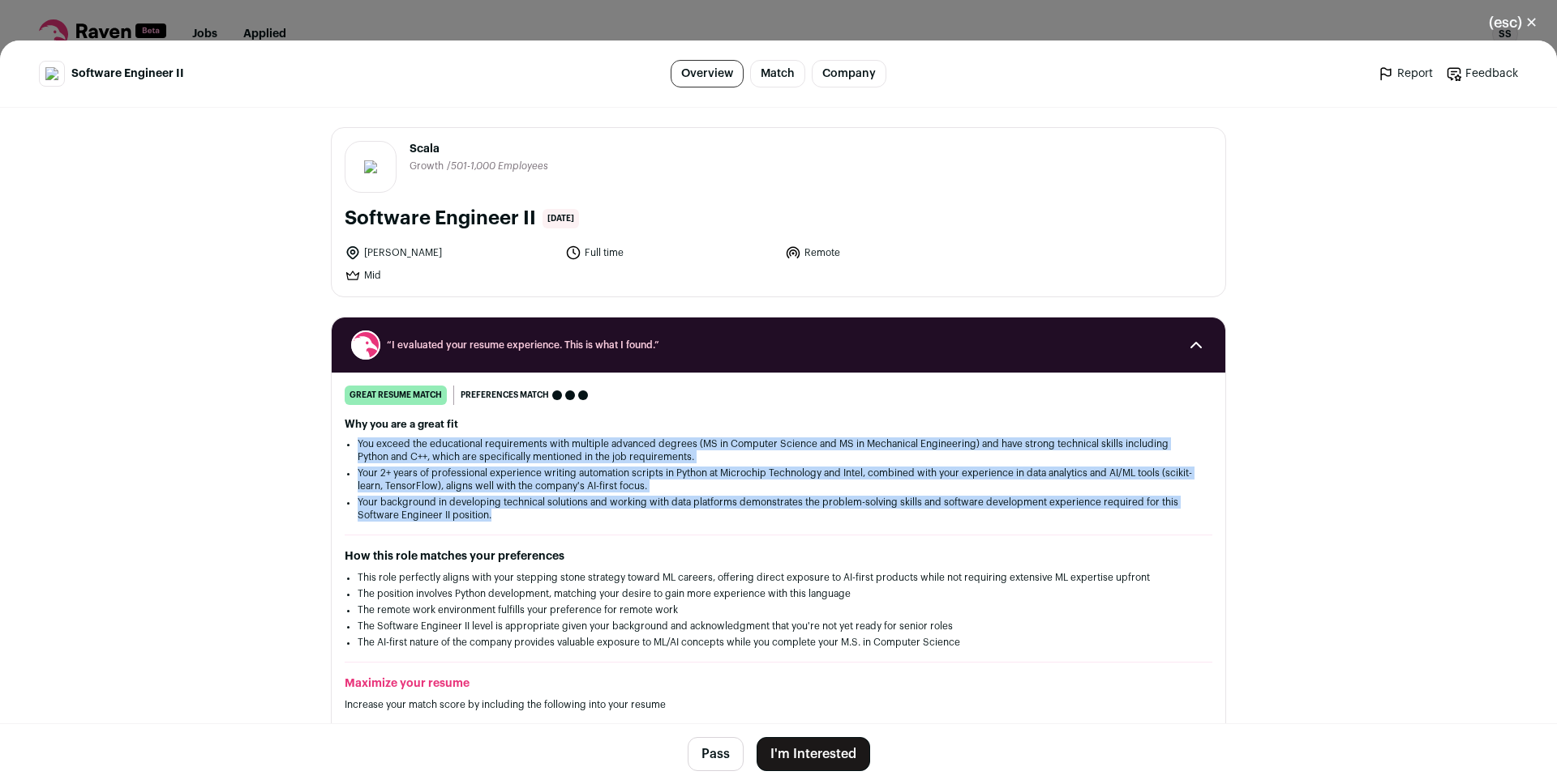
drag, startPoint x: 426, startPoint y: 455, endPoint x: 419, endPoint y: 501, distance: 46.5
click at [419, 501] on ul "You exceed the educational requirements with multiple advanced degrees (MS in C…" at bounding box center [778, 480] width 842 height 85
click at [419, 501] on li "Your background in developing technical solutions and working with data platfor…" at bounding box center [778, 509] width 842 height 26
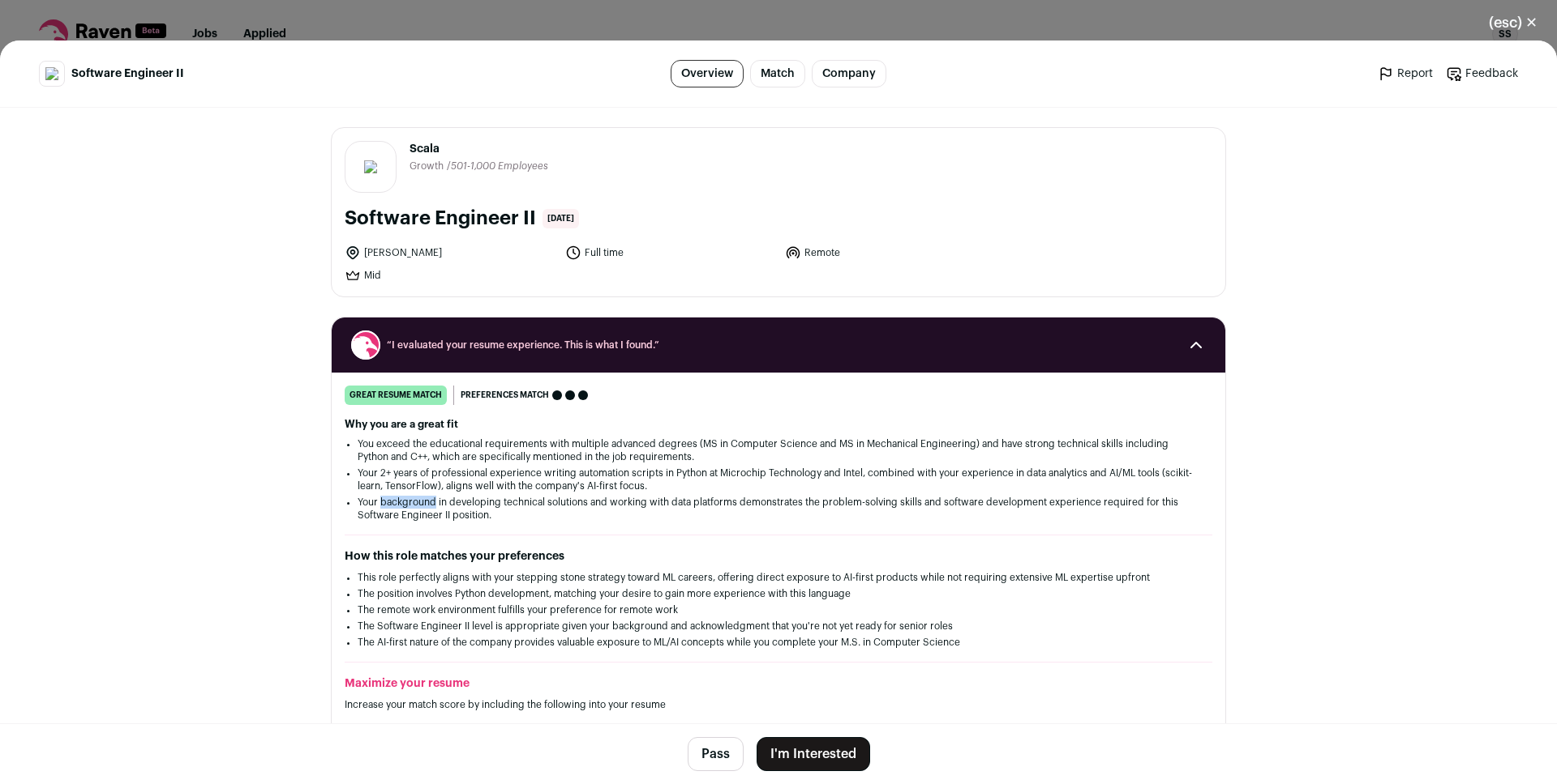
click at [419, 501] on li "Your background in developing technical solutions and working with data platfor…" at bounding box center [778, 509] width 842 height 26
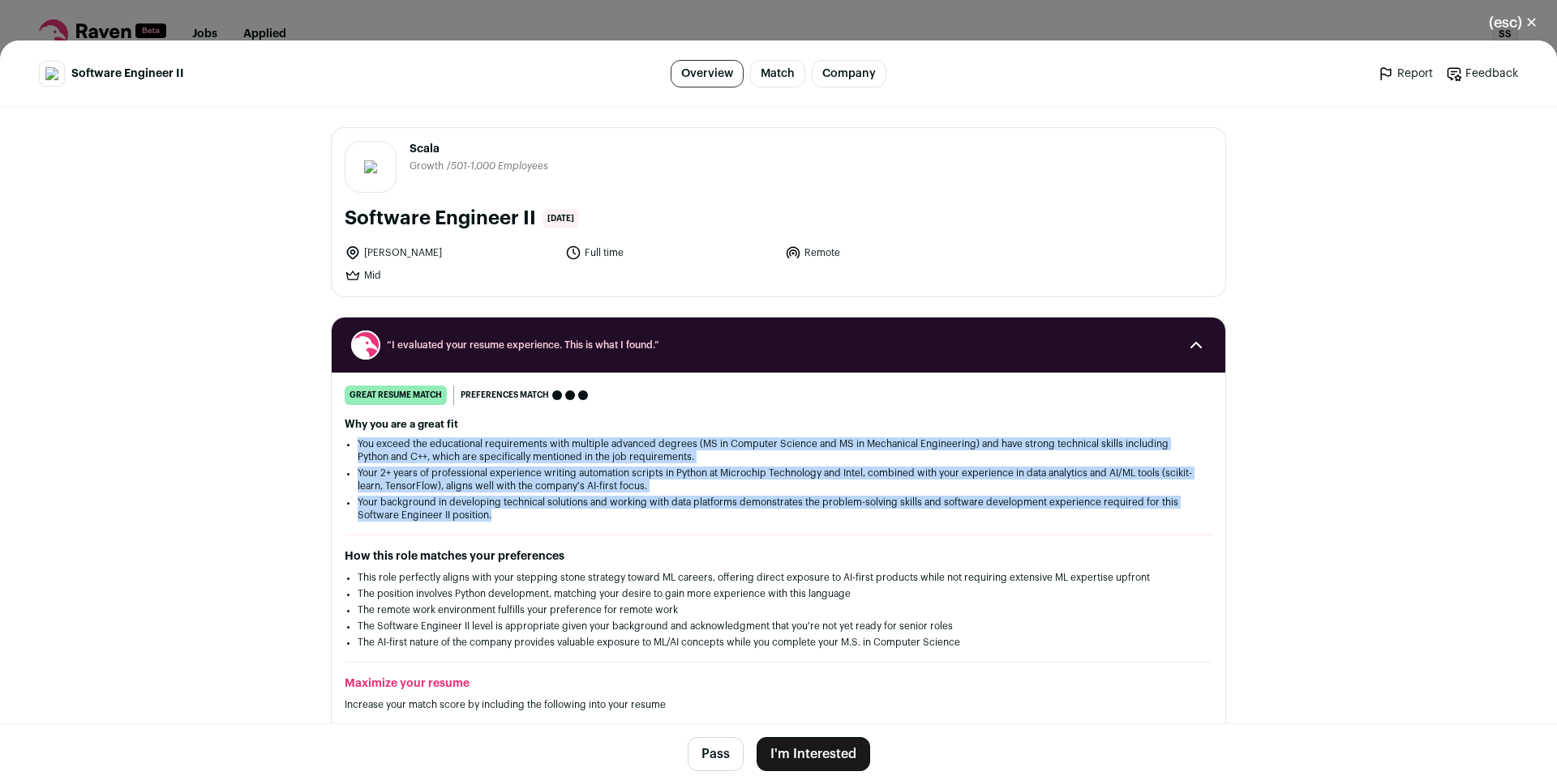
drag, startPoint x: 419, startPoint y: 501, endPoint x: 407, endPoint y: 445, distance: 57.3
click at [407, 445] on ul "You exceed the educational requirements with multiple advanced degrees (MS in C…" at bounding box center [778, 480] width 842 height 85
click at [407, 445] on li "You exceed the educational requirements with multiple advanced degrees (MS in C…" at bounding box center [778, 451] width 842 height 26
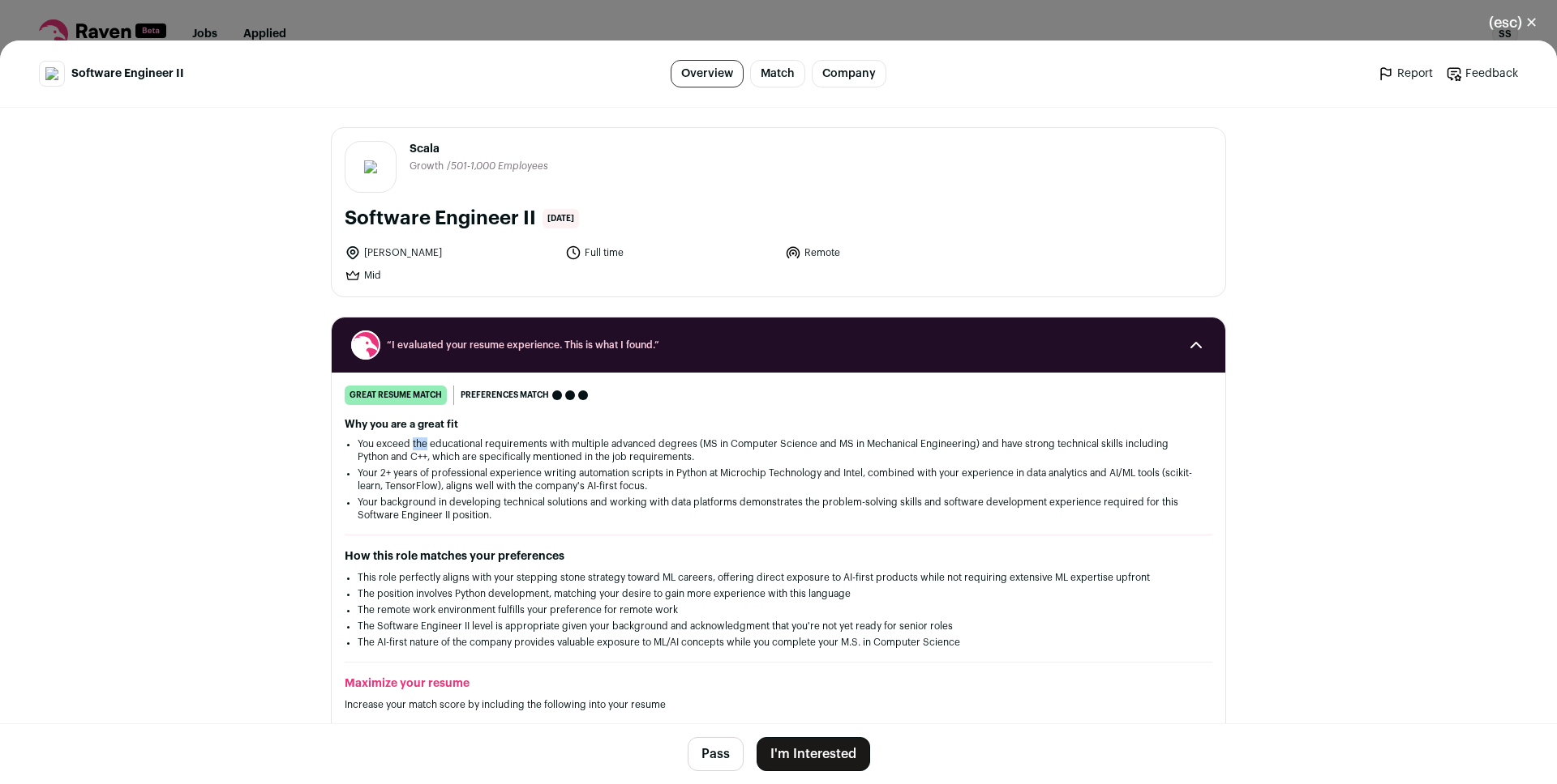
click at [407, 445] on li "You exceed the educational requirements with multiple advanced degrees (MS in C…" at bounding box center [778, 451] width 842 height 26
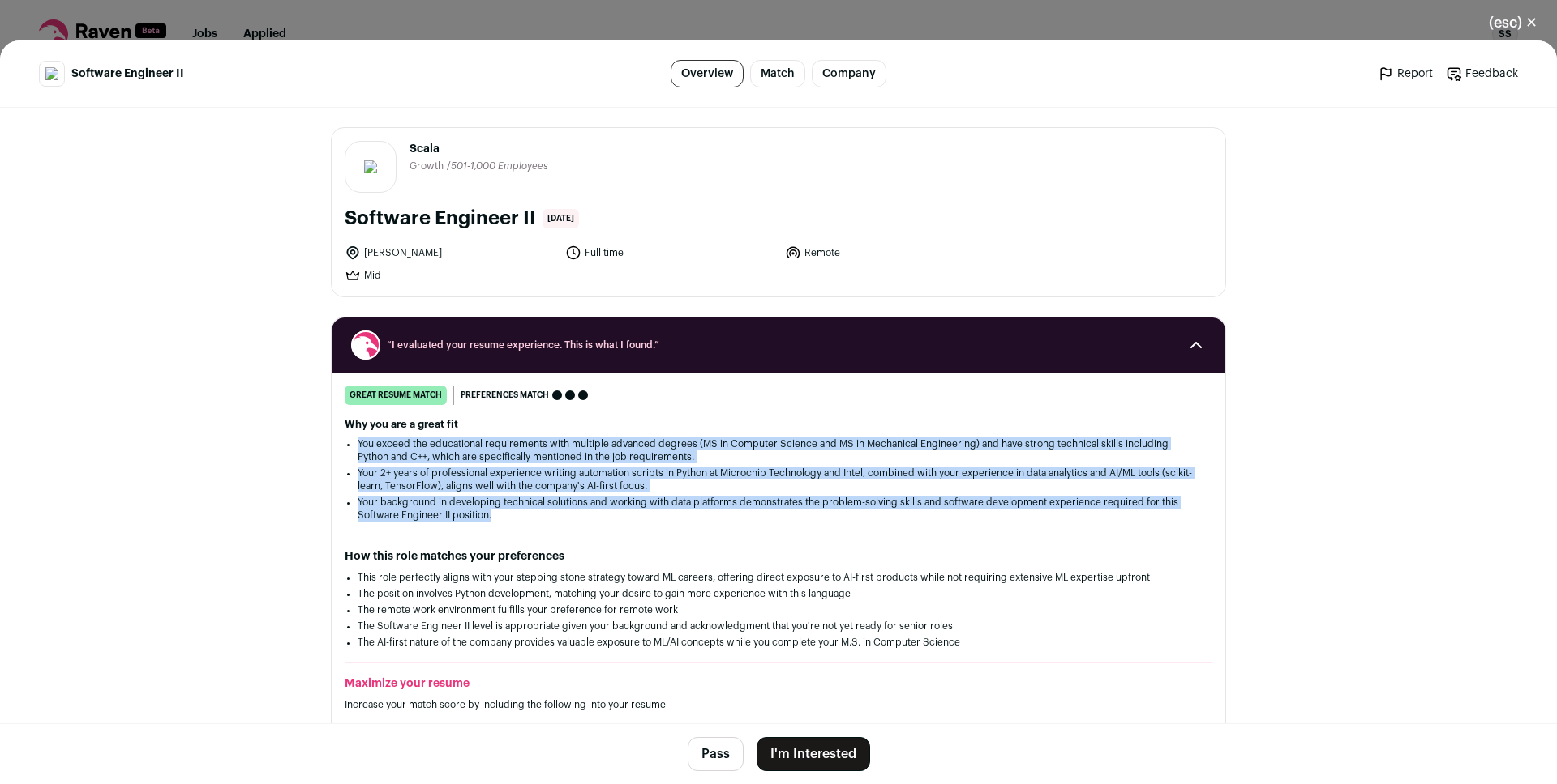
drag, startPoint x: 407, startPoint y: 445, endPoint x: 419, endPoint y: 505, distance: 61.2
click at [419, 505] on ul "You exceed the educational requirements with multiple advanced degrees (MS in C…" at bounding box center [778, 480] width 842 height 85
click at [419, 505] on li "Your background in developing technical solutions and working with data platfor…" at bounding box center [778, 509] width 842 height 26
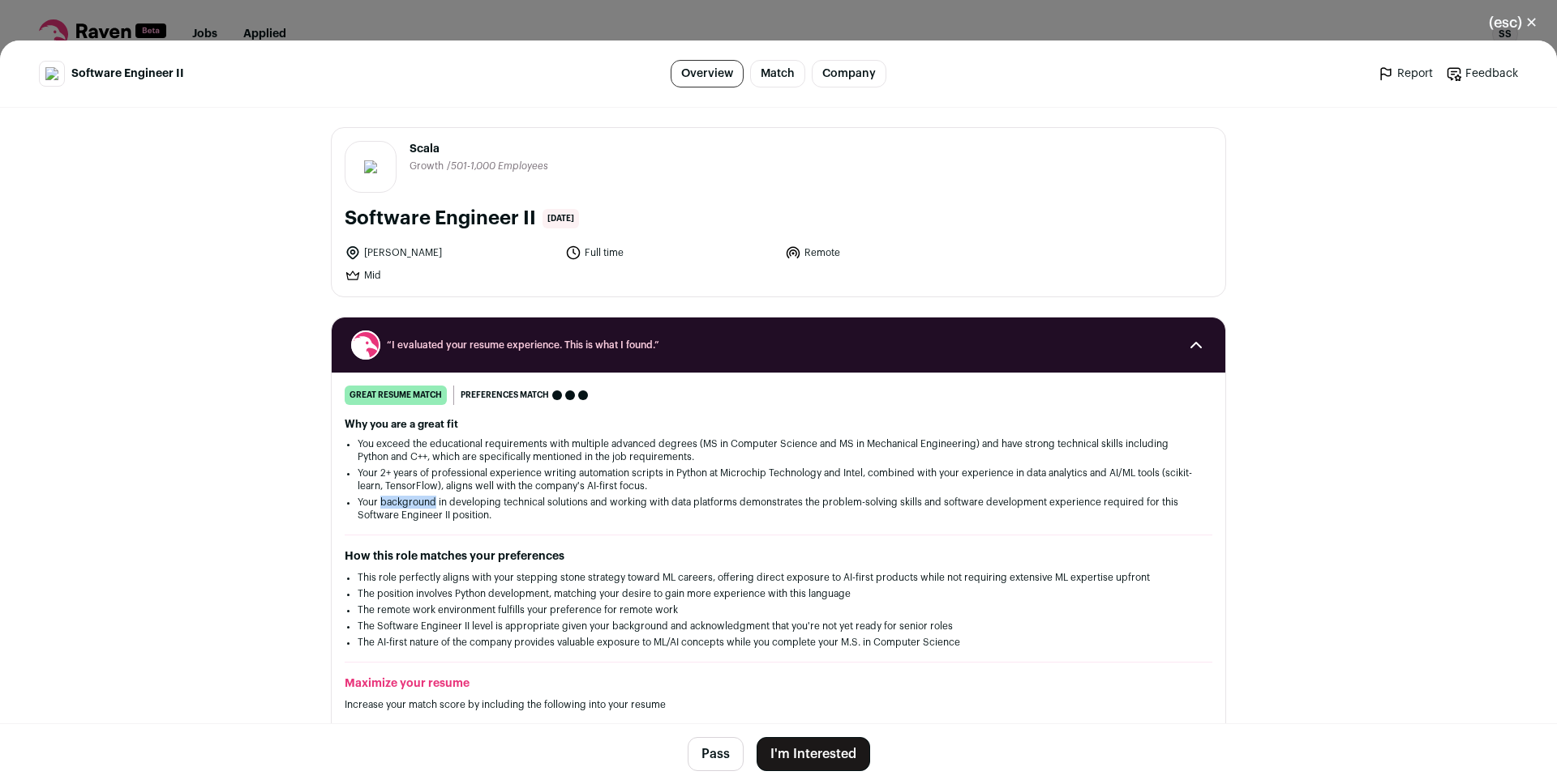
click at [419, 505] on li "Your background in developing technical solutions and working with data platfor…" at bounding box center [778, 509] width 842 height 26
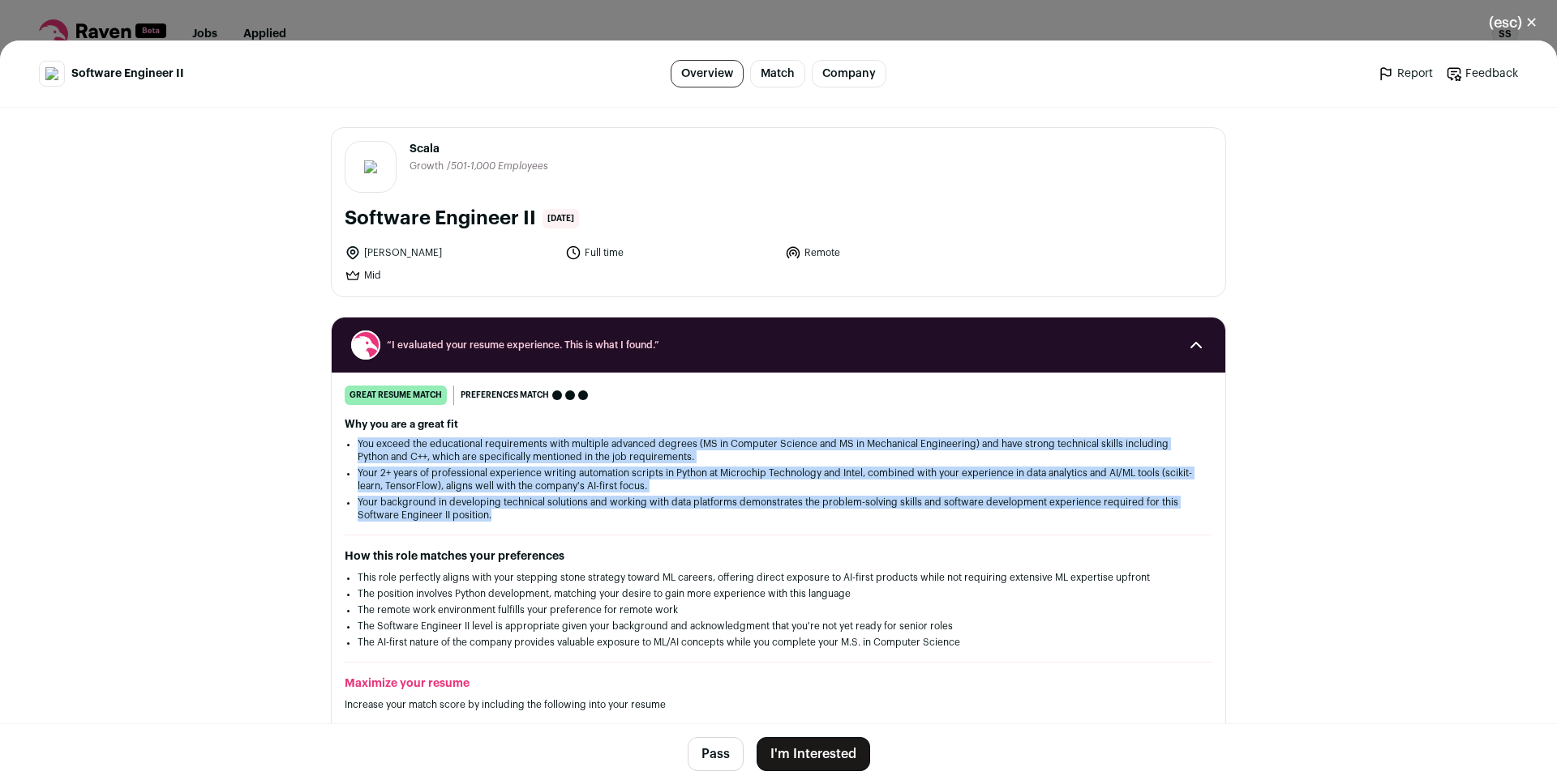
drag, startPoint x: 419, startPoint y: 505, endPoint x: 400, endPoint y: 454, distance: 54.4
click at [400, 454] on ul "You exceed the educational requirements with multiple advanced degrees (MS in C…" at bounding box center [778, 480] width 842 height 85
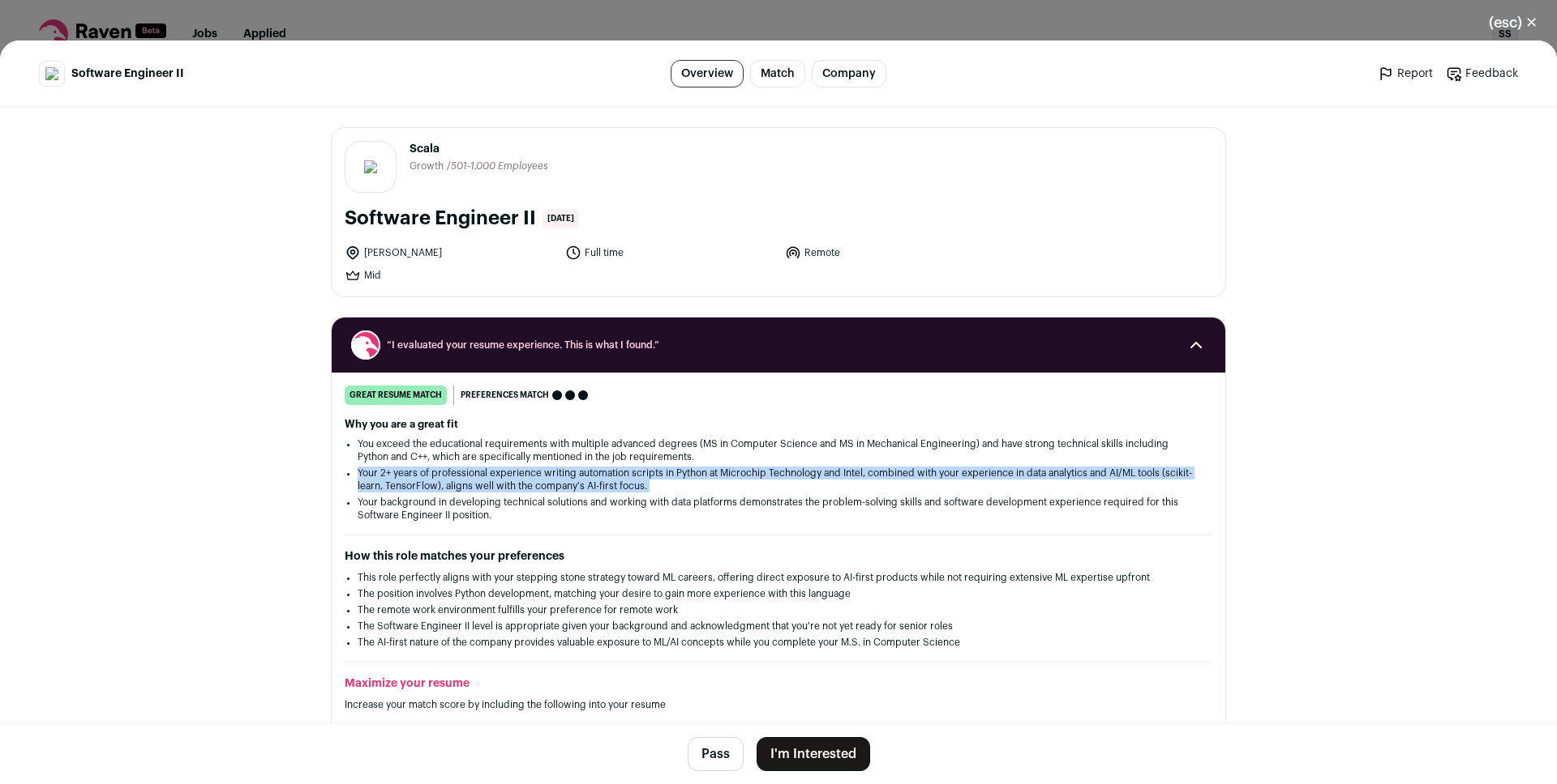
click at [404, 480] on li "Your 2+ years of professional experience writing automation scripts in Python a…" at bounding box center [778, 480] width 842 height 26
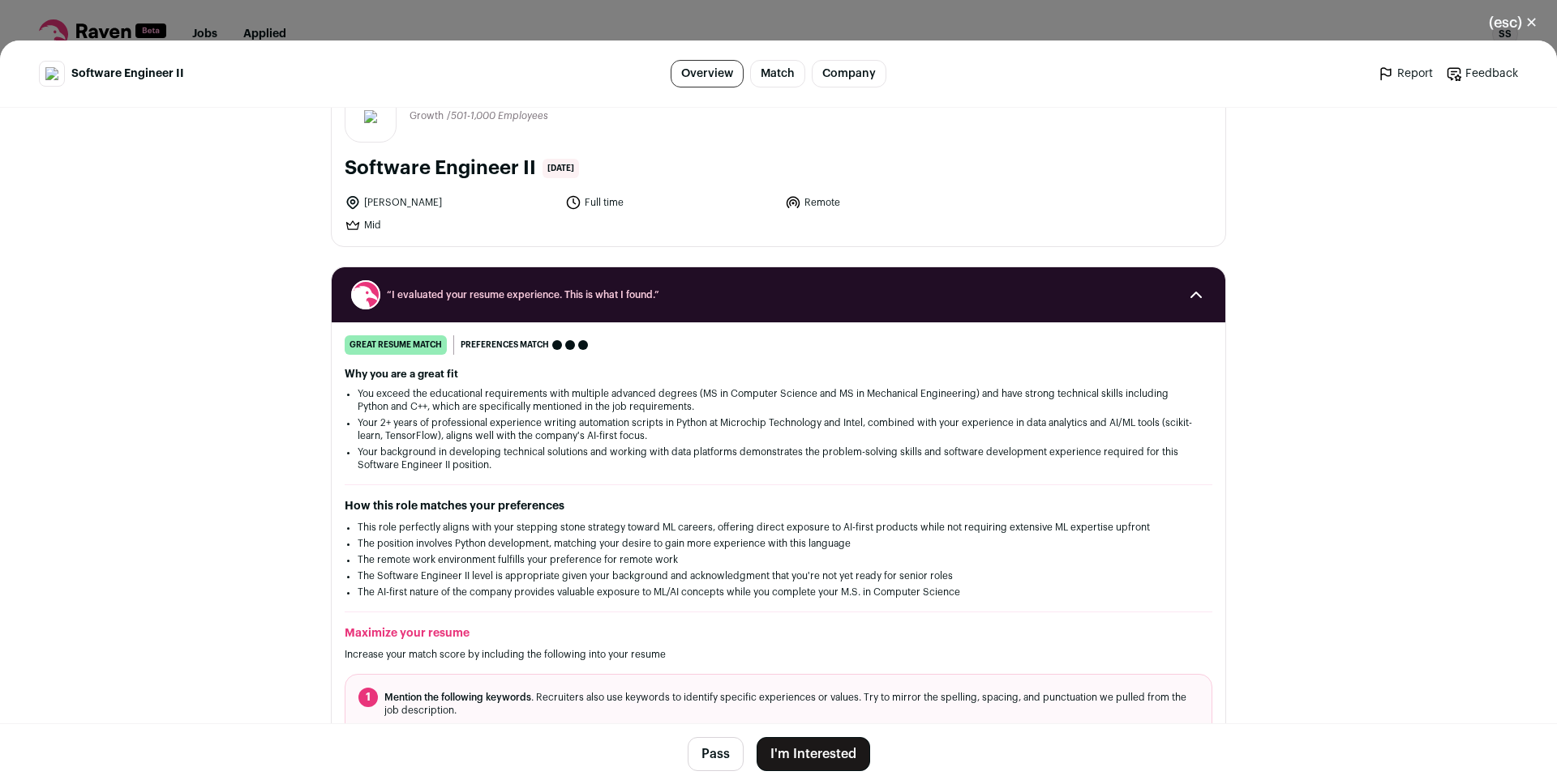
scroll to position [169, 0]
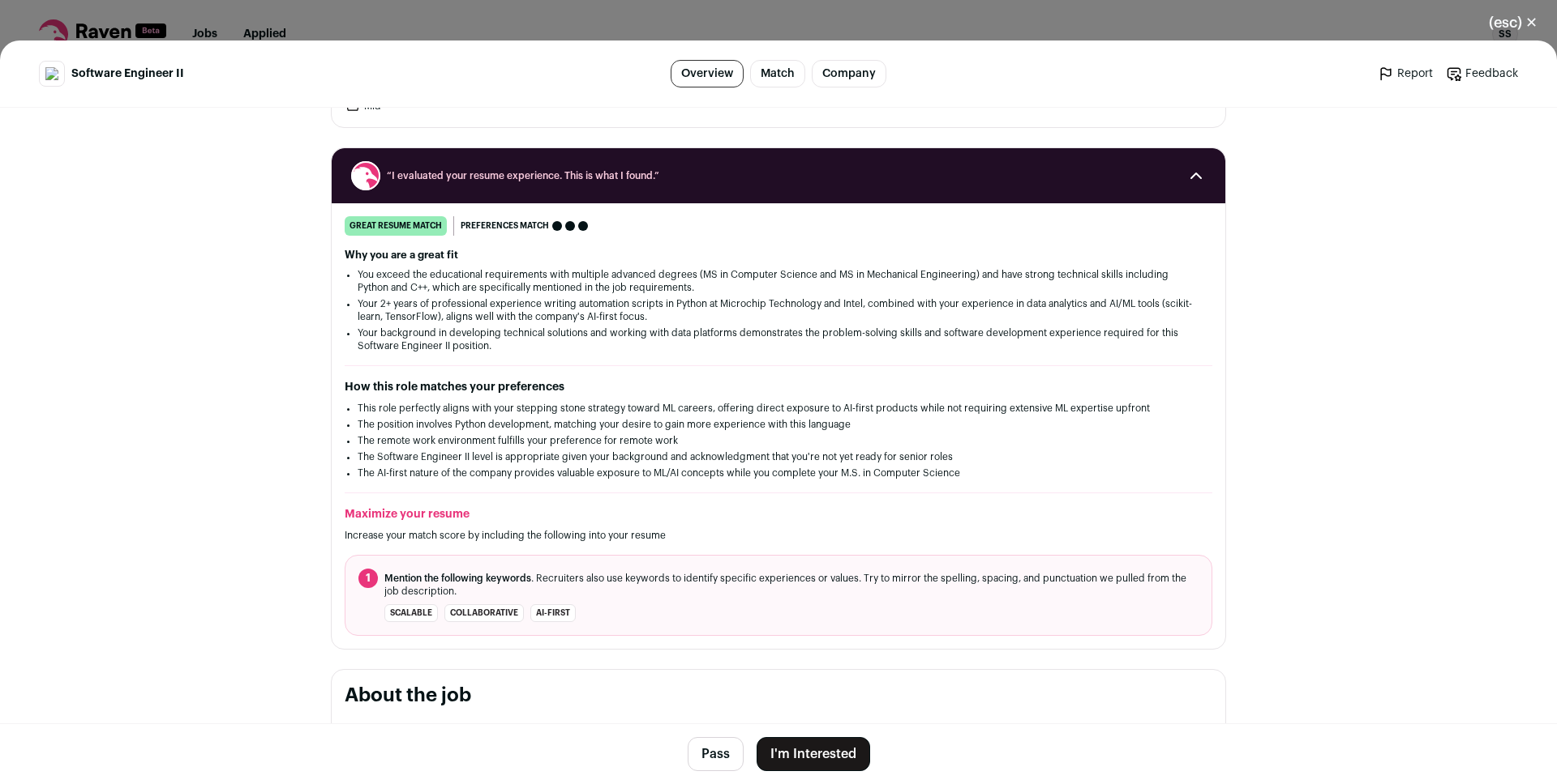
click at [800, 747] on button "I'm Interested" at bounding box center [813, 755] width 114 height 34
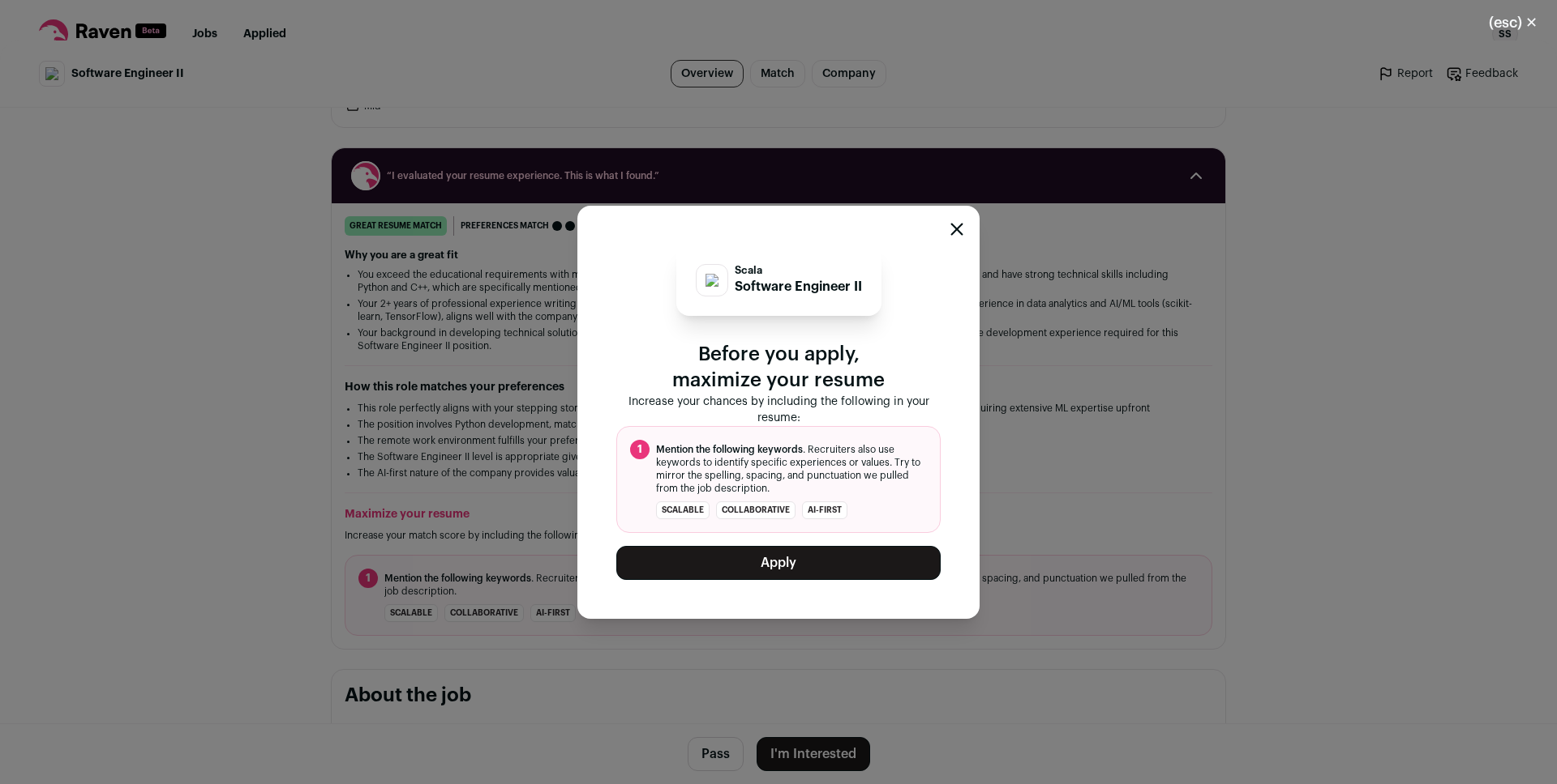
click at [724, 568] on button "Apply" at bounding box center [778, 563] width 324 height 34
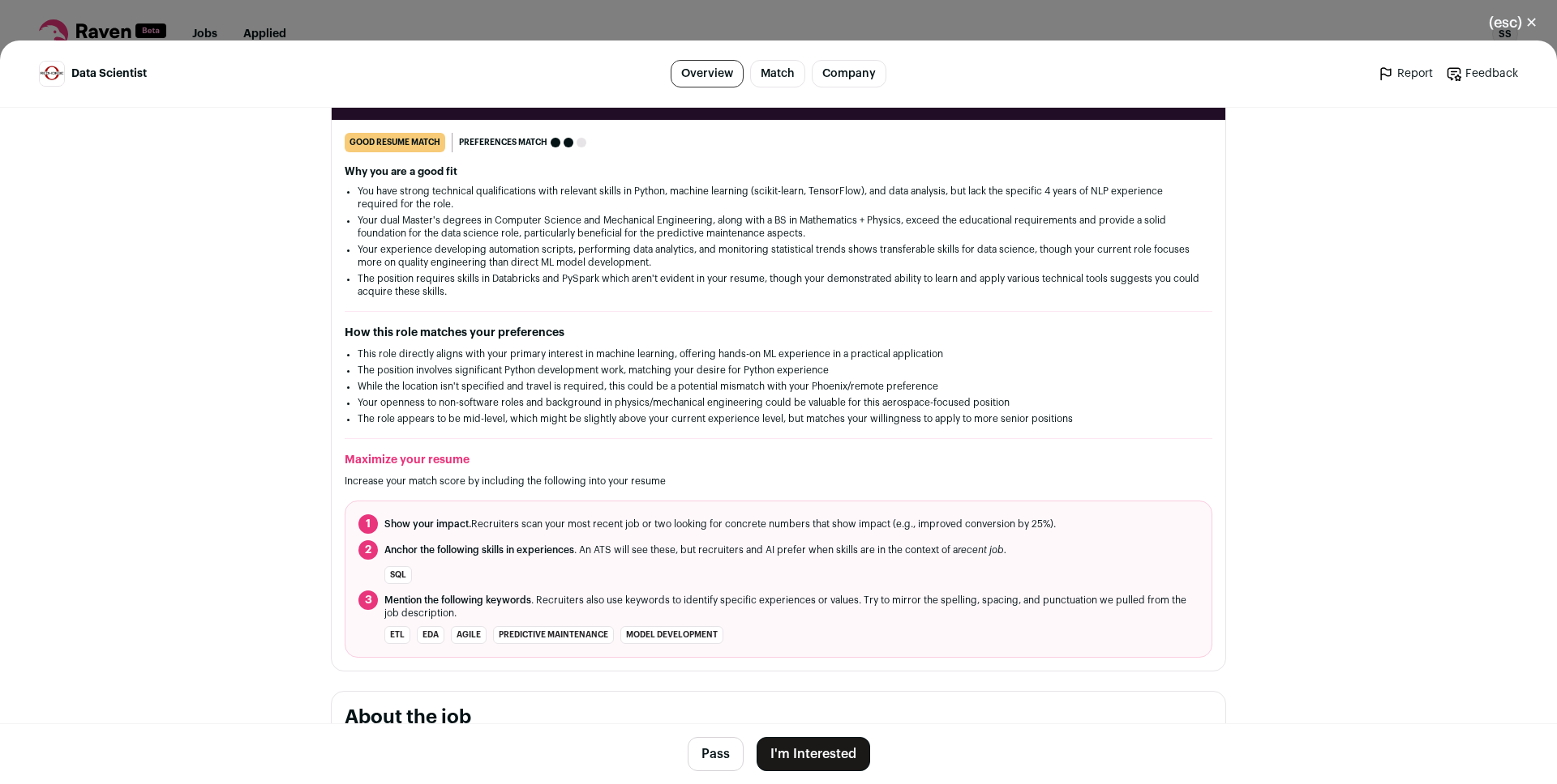
scroll to position [272, 0]
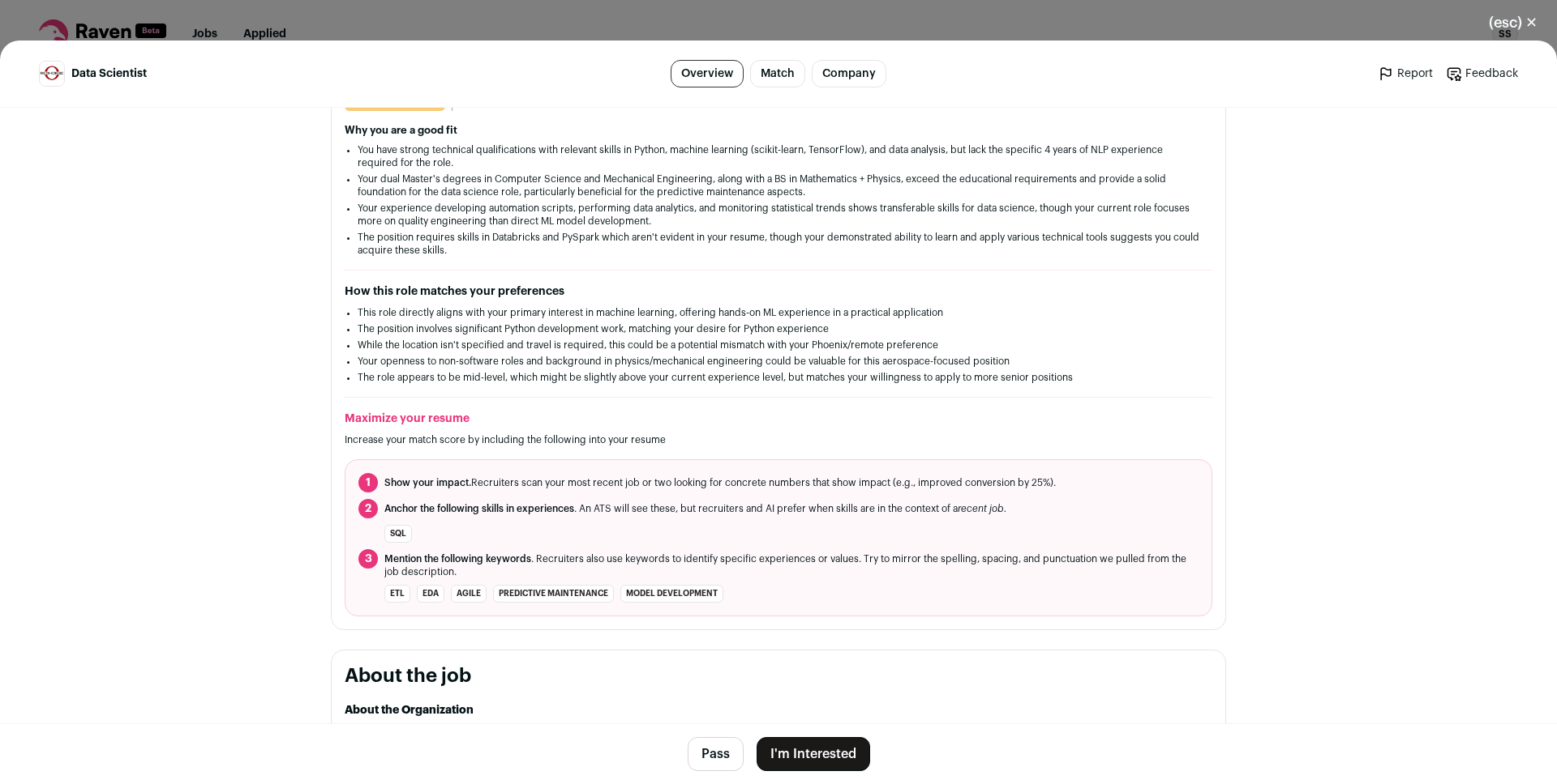
click at [788, 745] on button "I'm Interested" at bounding box center [813, 755] width 114 height 34
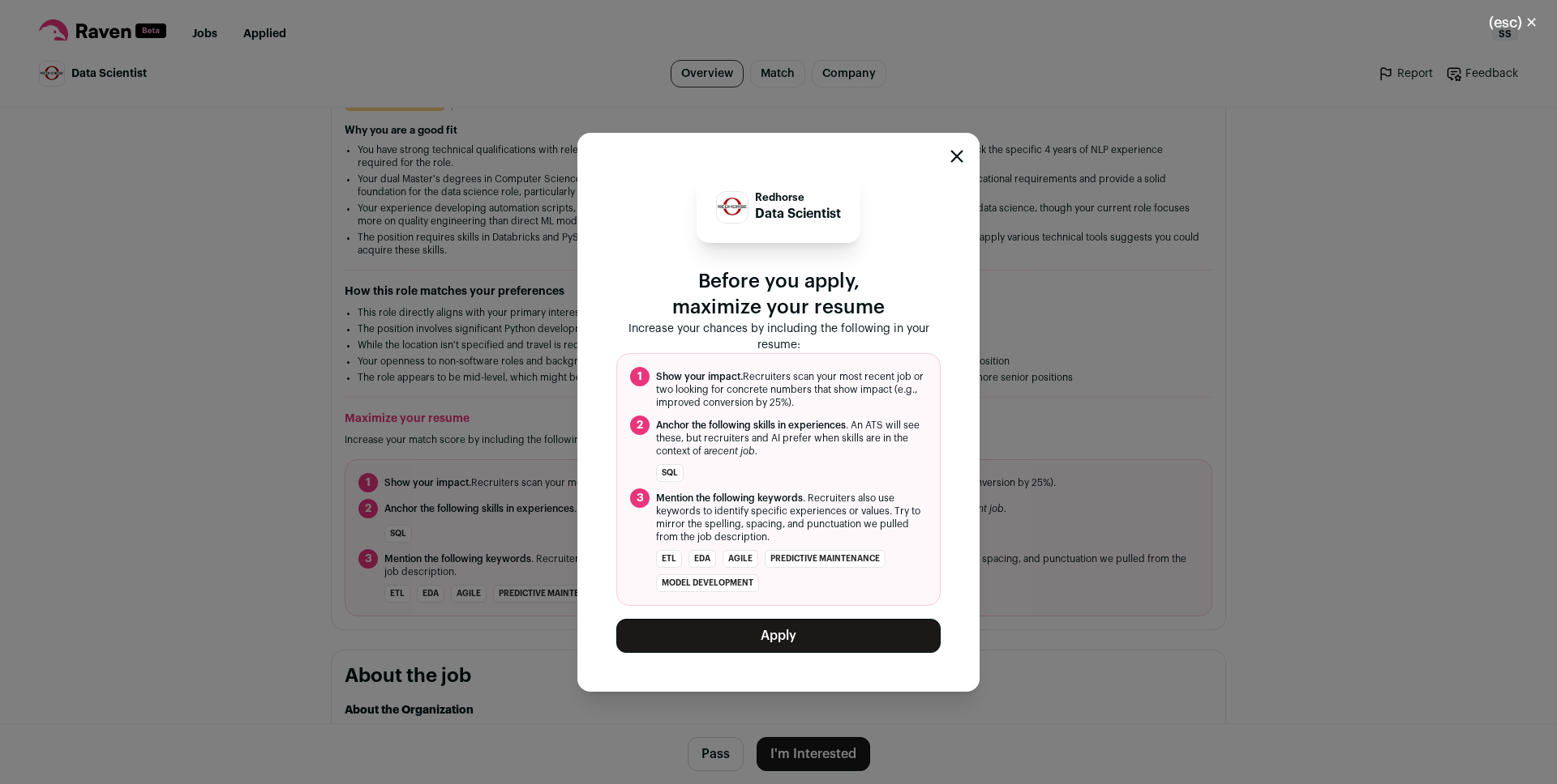
click at [816, 625] on button "Apply" at bounding box center [778, 636] width 324 height 34
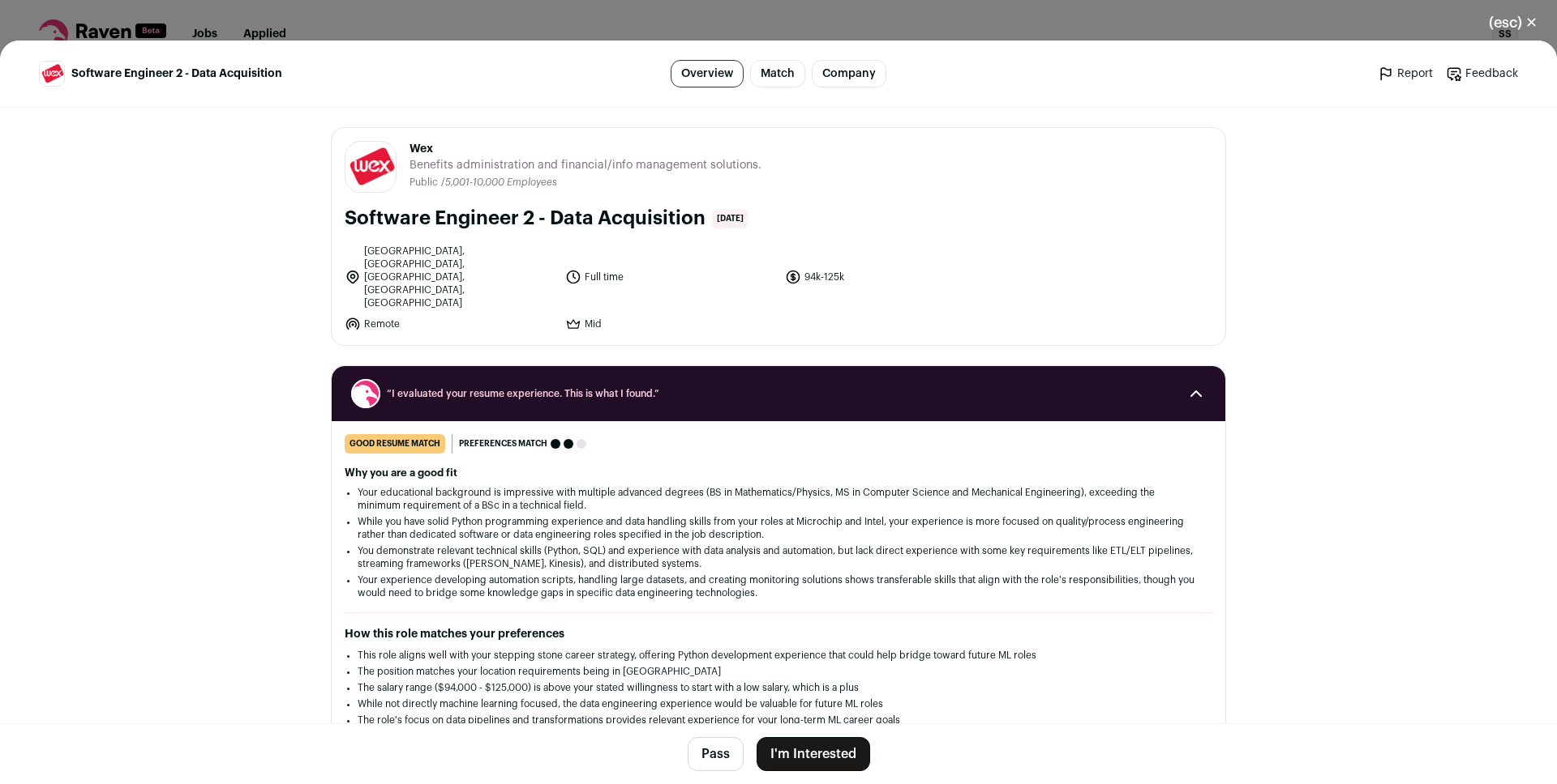
click at [831, 751] on button "I'm Interested" at bounding box center [813, 755] width 114 height 34
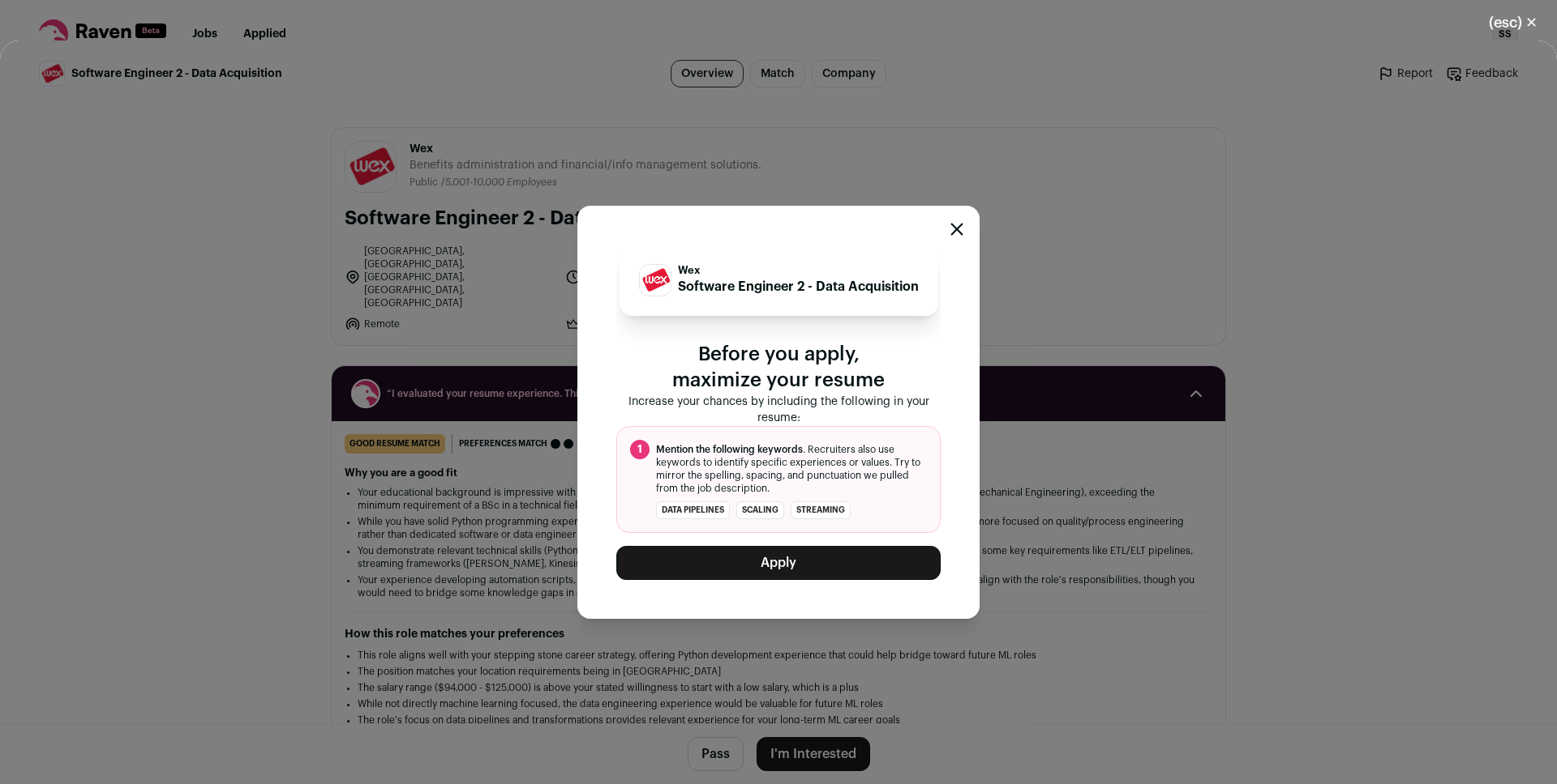
click at [773, 574] on button "Apply" at bounding box center [778, 563] width 324 height 34
